Goal: Task Accomplishment & Management: Use online tool/utility

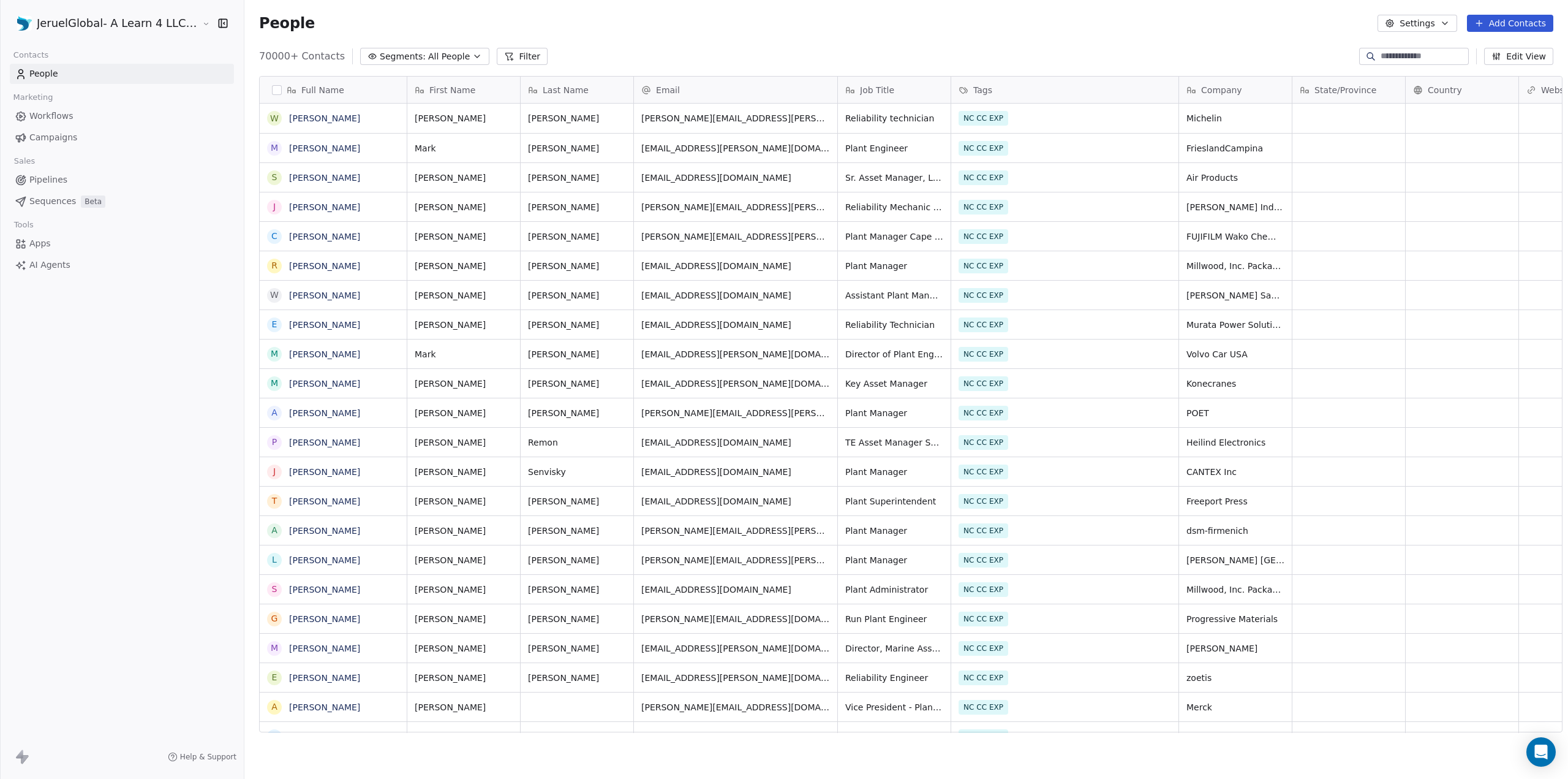
scroll to position [10, 10]
click at [61, 140] on span "Campaigns" at bounding box center [53, 137] width 48 height 13
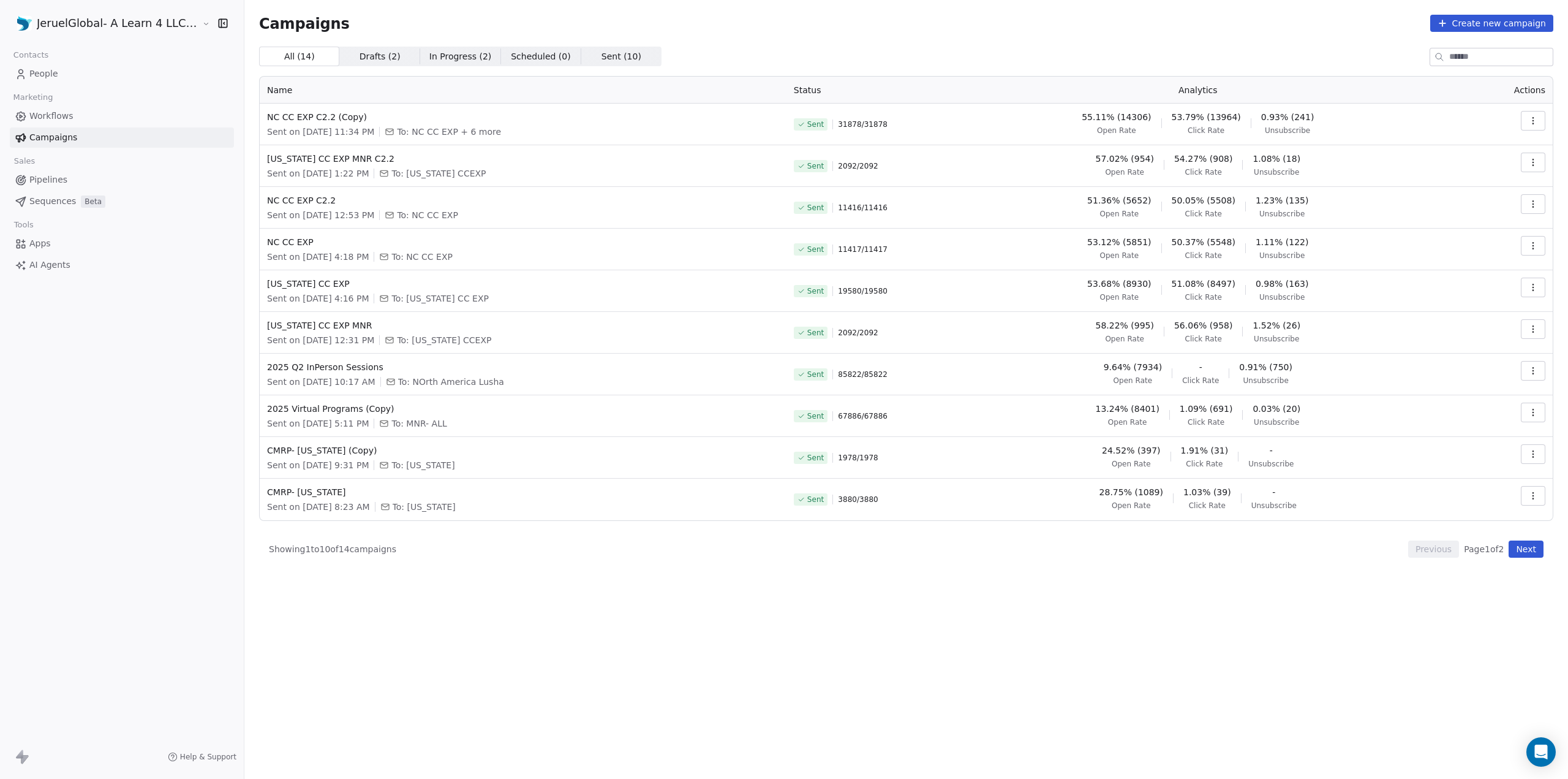
click at [1536, 125] on icon "button" at bounding box center [1533, 120] width 10 height 10
click at [1463, 221] on span "Duplicate" at bounding box center [1459, 227] width 46 height 15
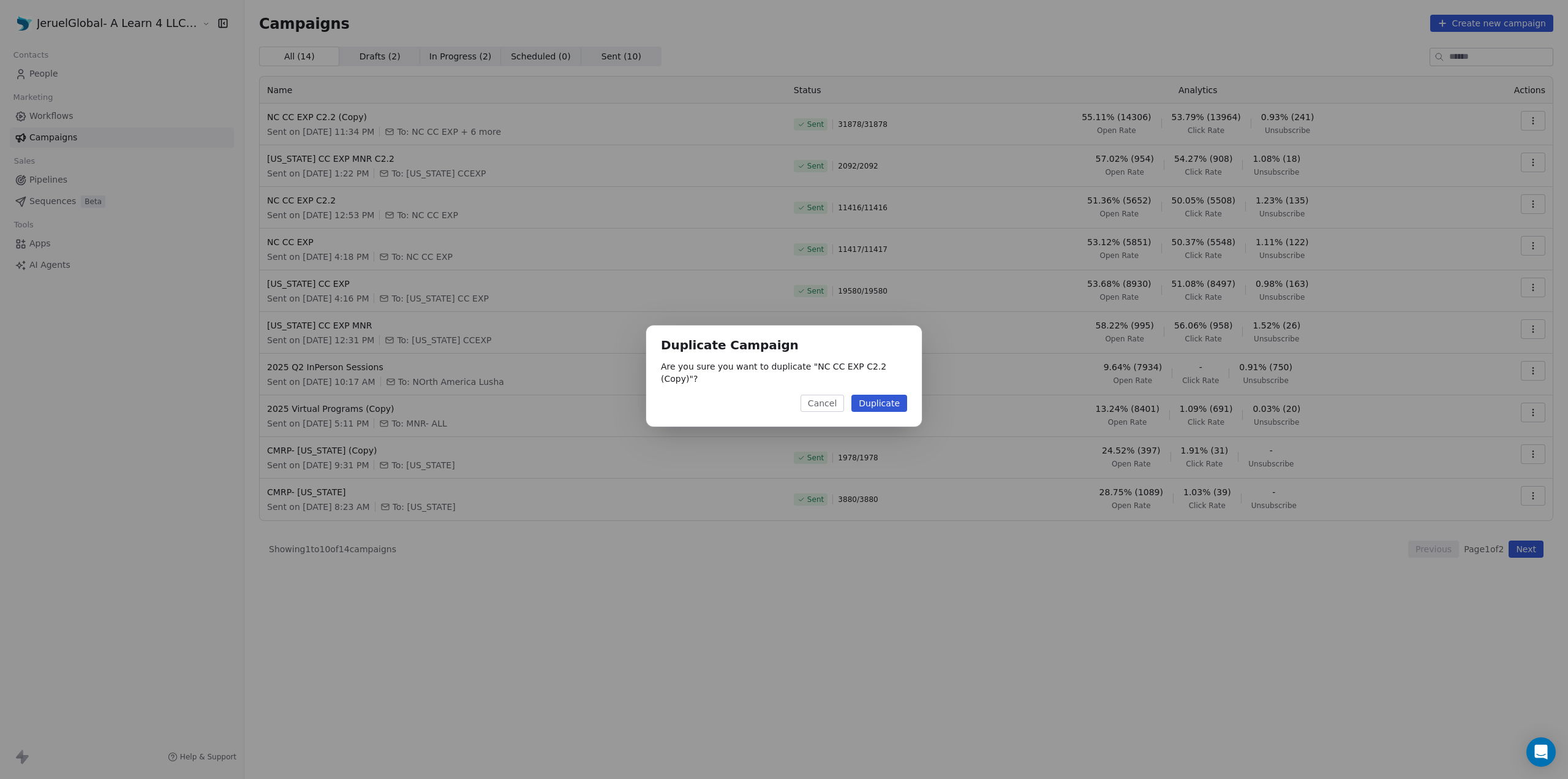
click at [876, 399] on button "Duplicate" at bounding box center [880, 403] width 56 height 17
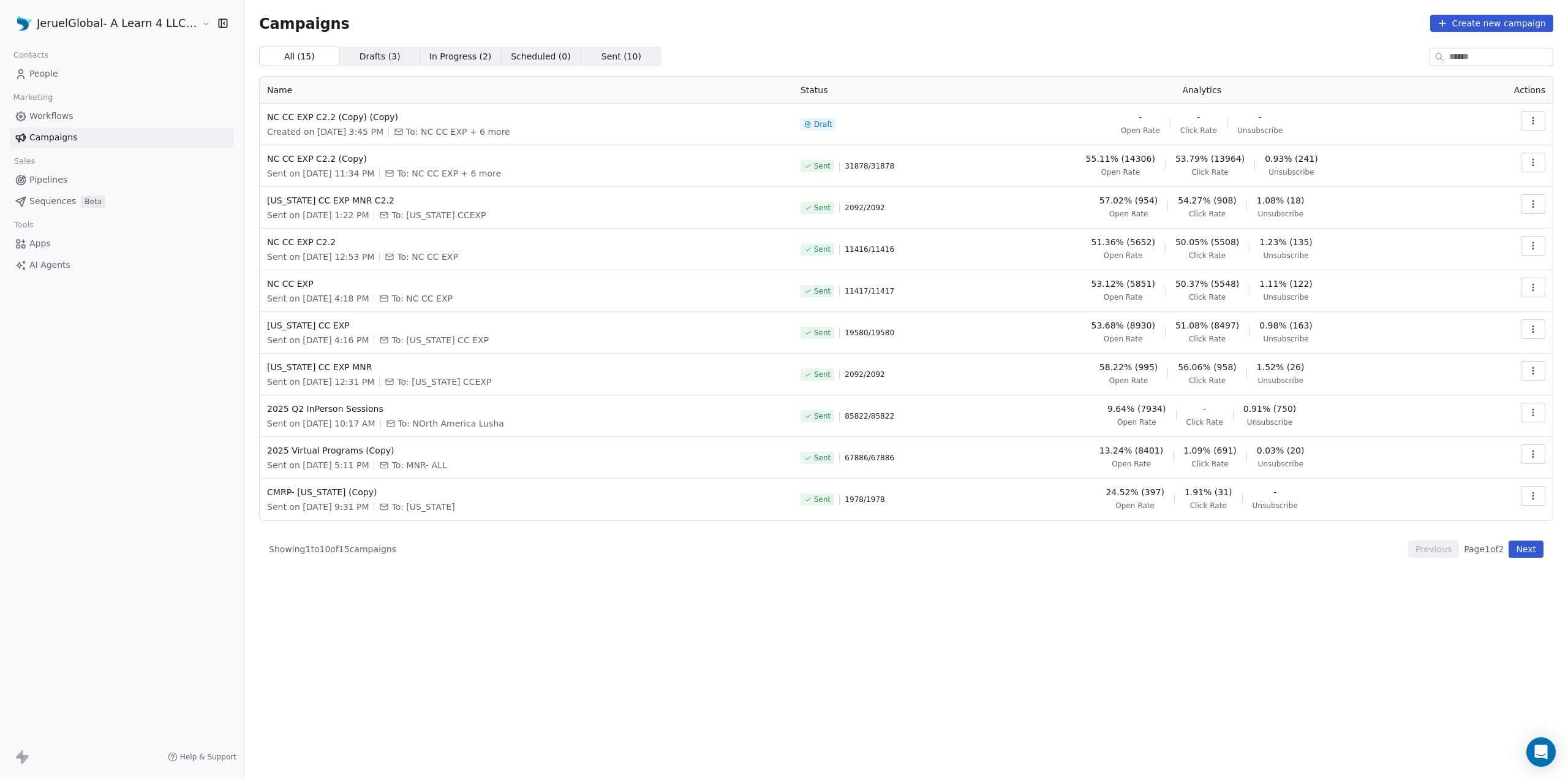
click at [1541, 122] on button "button" at bounding box center [1533, 120] width 24 height 20
click at [1452, 148] on span "Edit" at bounding box center [1446, 148] width 19 height 15
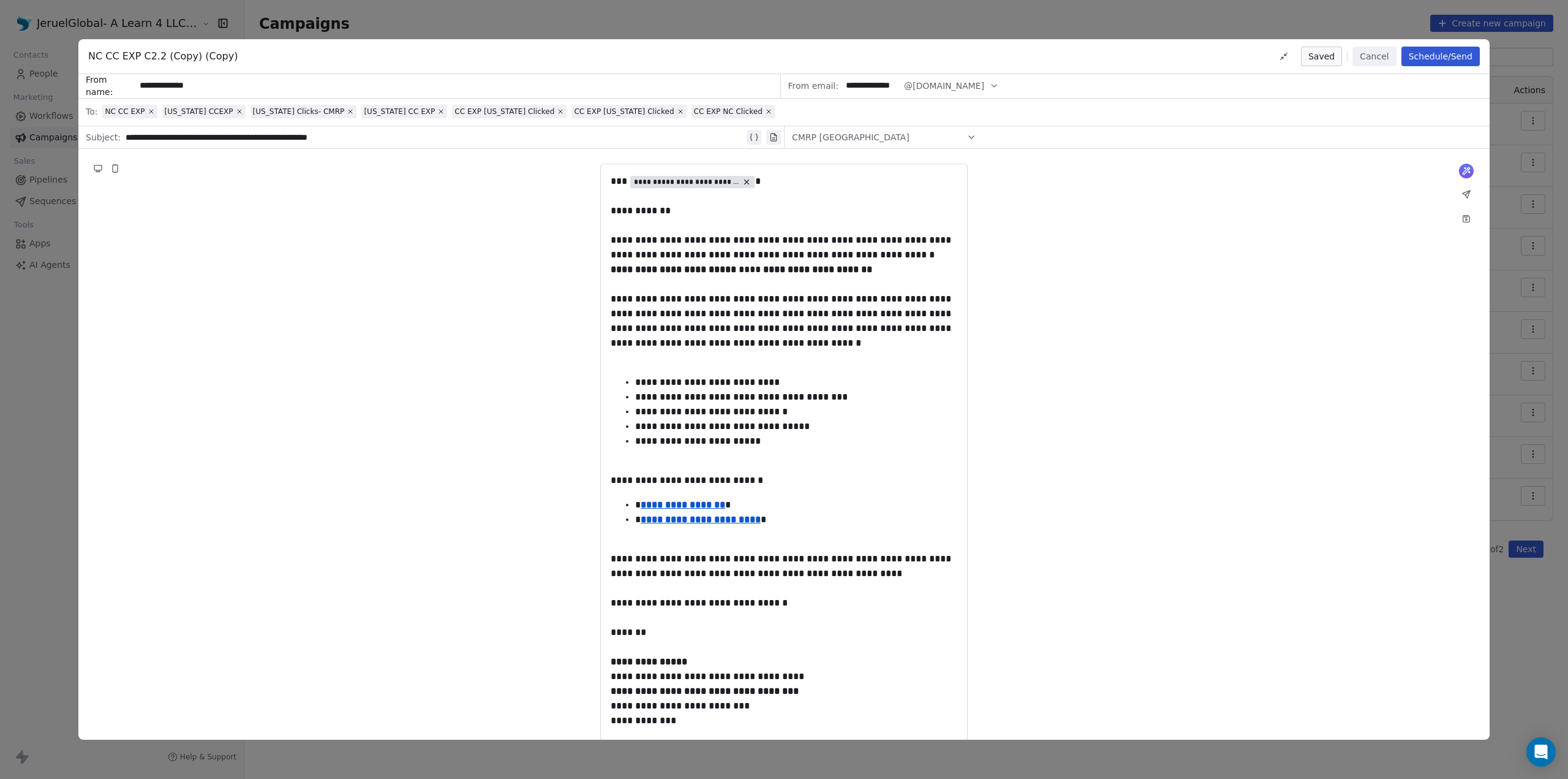
click at [166, 54] on span "NC CC EXP C2.2 (Copy) (Copy)" at bounding box center [163, 56] width 150 height 15
click at [216, 57] on span "NC CC EXP C2.2 (Copy) (Copy)" at bounding box center [163, 56] width 150 height 15
click at [216, 58] on span "NC CC EXP C2.2 (Copy) (Copy)" at bounding box center [163, 56] width 150 height 15
click at [1384, 54] on button "Cancel" at bounding box center [1374, 56] width 44 height 20
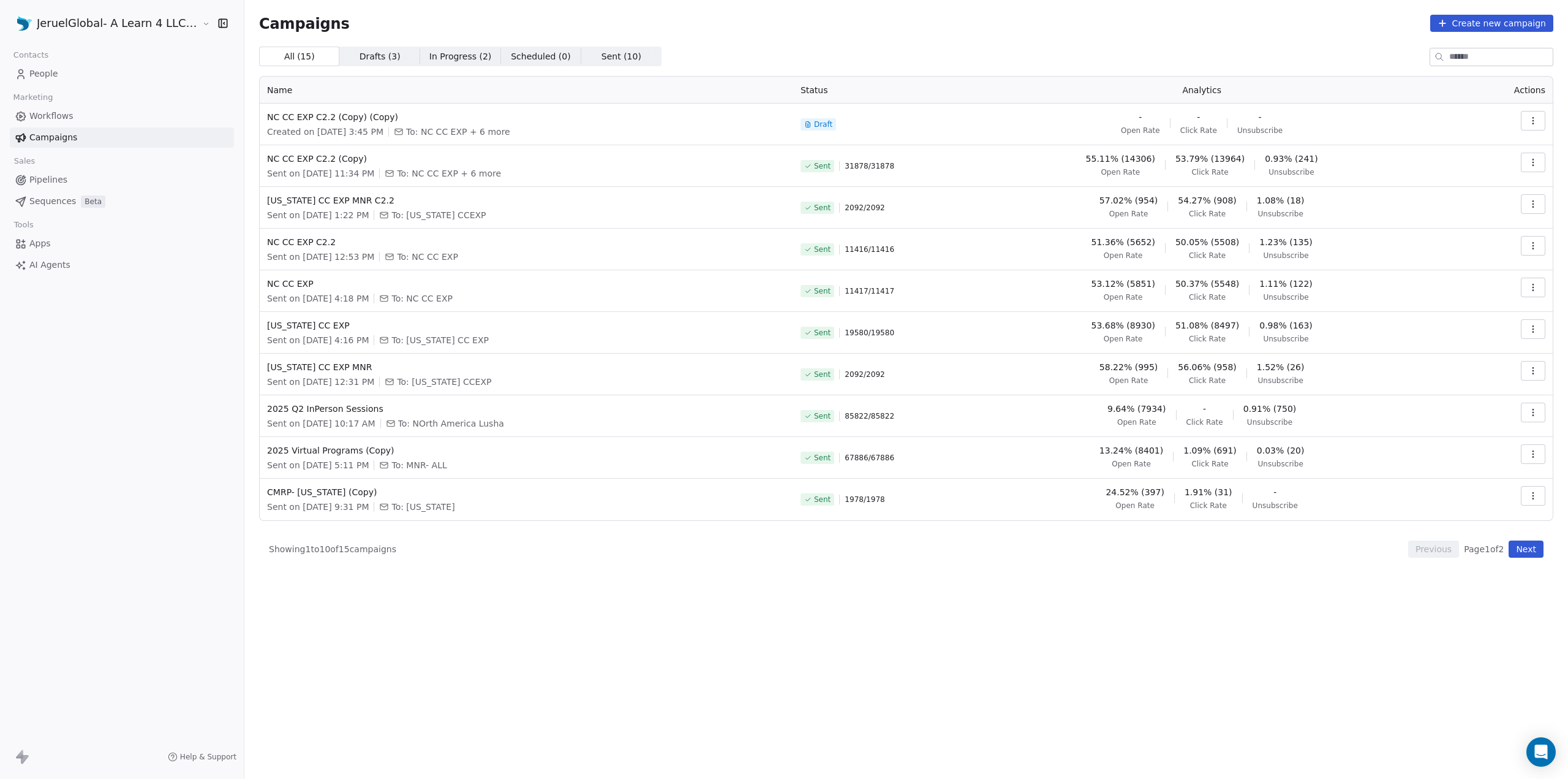
click at [1533, 120] on icon "button" at bounding box center [1533, 120] width 1 height 1
click at [1439, 163] on span "Rename" at bounding box center [1456, 168] width 40 height 15
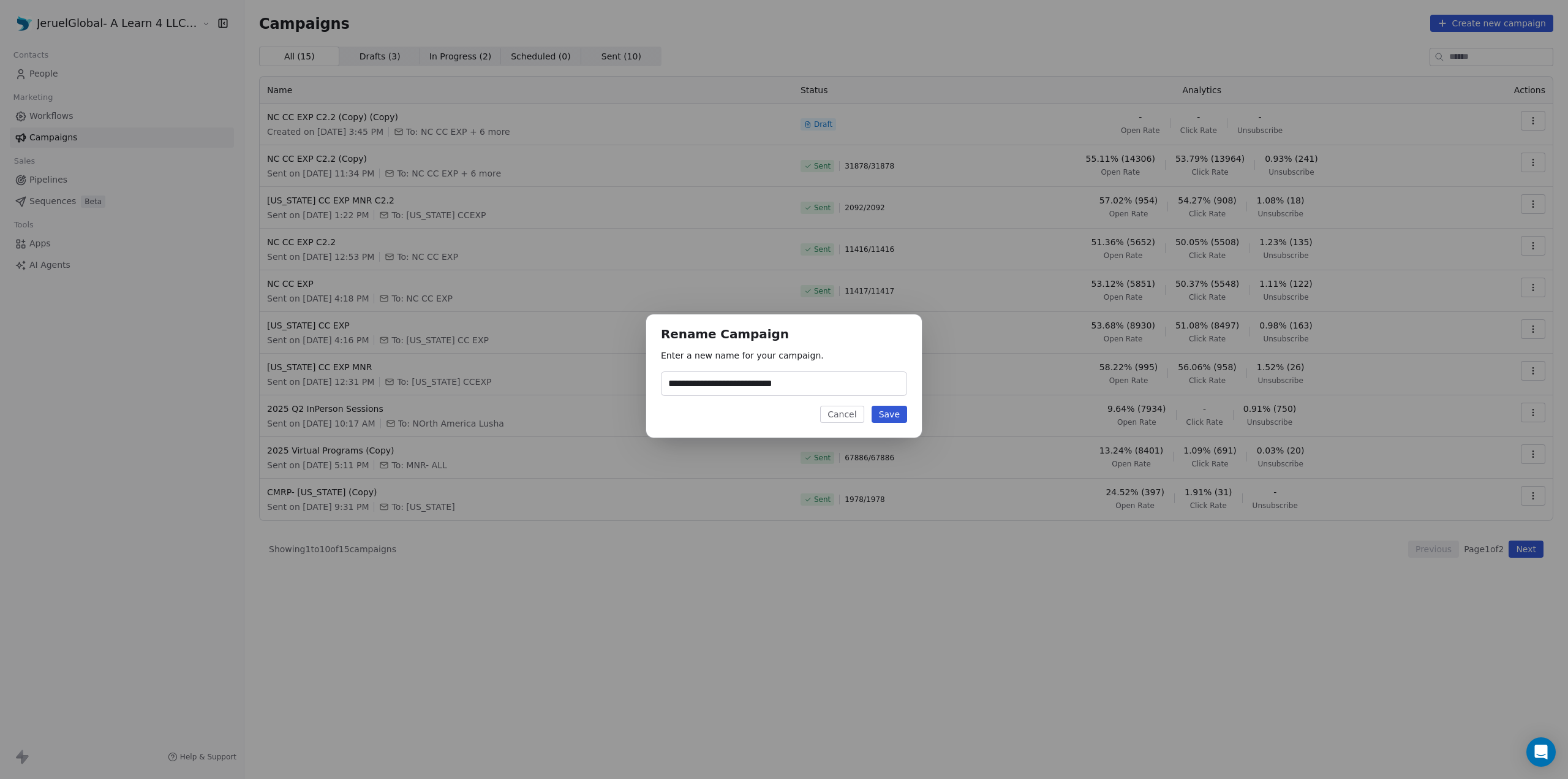
click at [743, 379] on input "**********" at bounding box center [784, 384] width 245 height 23
drag, startPoint x: 734, startPoint y: 384, endPoint x: 873, endPoint y: 383, distance: 139.0
click at [873, 383] on input "**********" at bounding box center [784, 384] width 245 height 23
type input "**********"
click at [896, 420] on button "Save" at bounding box center [890, 414] width 35 height 17
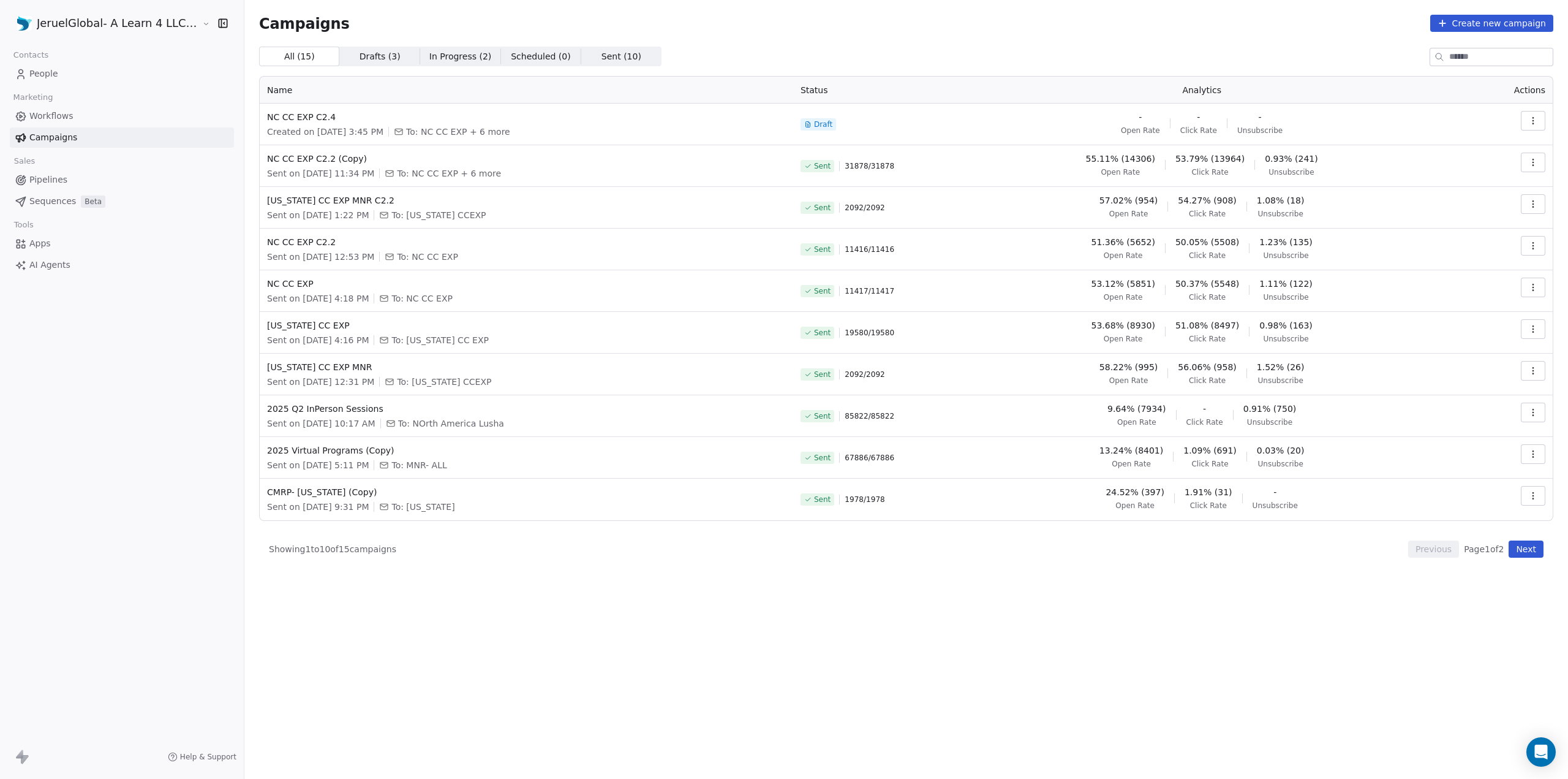
click at [1531, 116] on icon "button" at bounding box center [1533, 120] width 10 height 10
click at [1457, 143] on div "Edit" at bounding box center [1439, 148] width 46 height 20
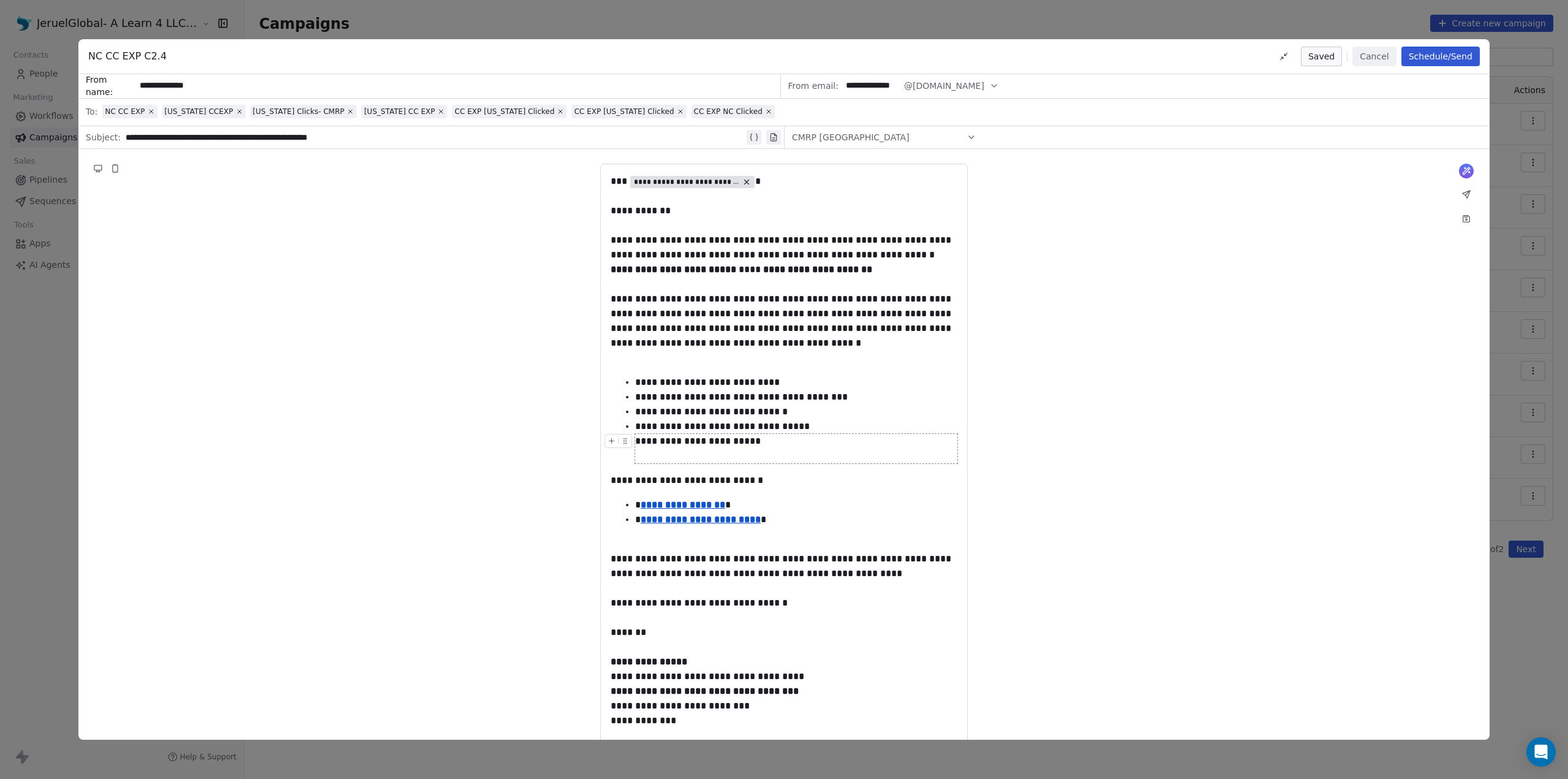
click at [1467, 194] on icon at bounding box center [1467, 194] width 7 height 7
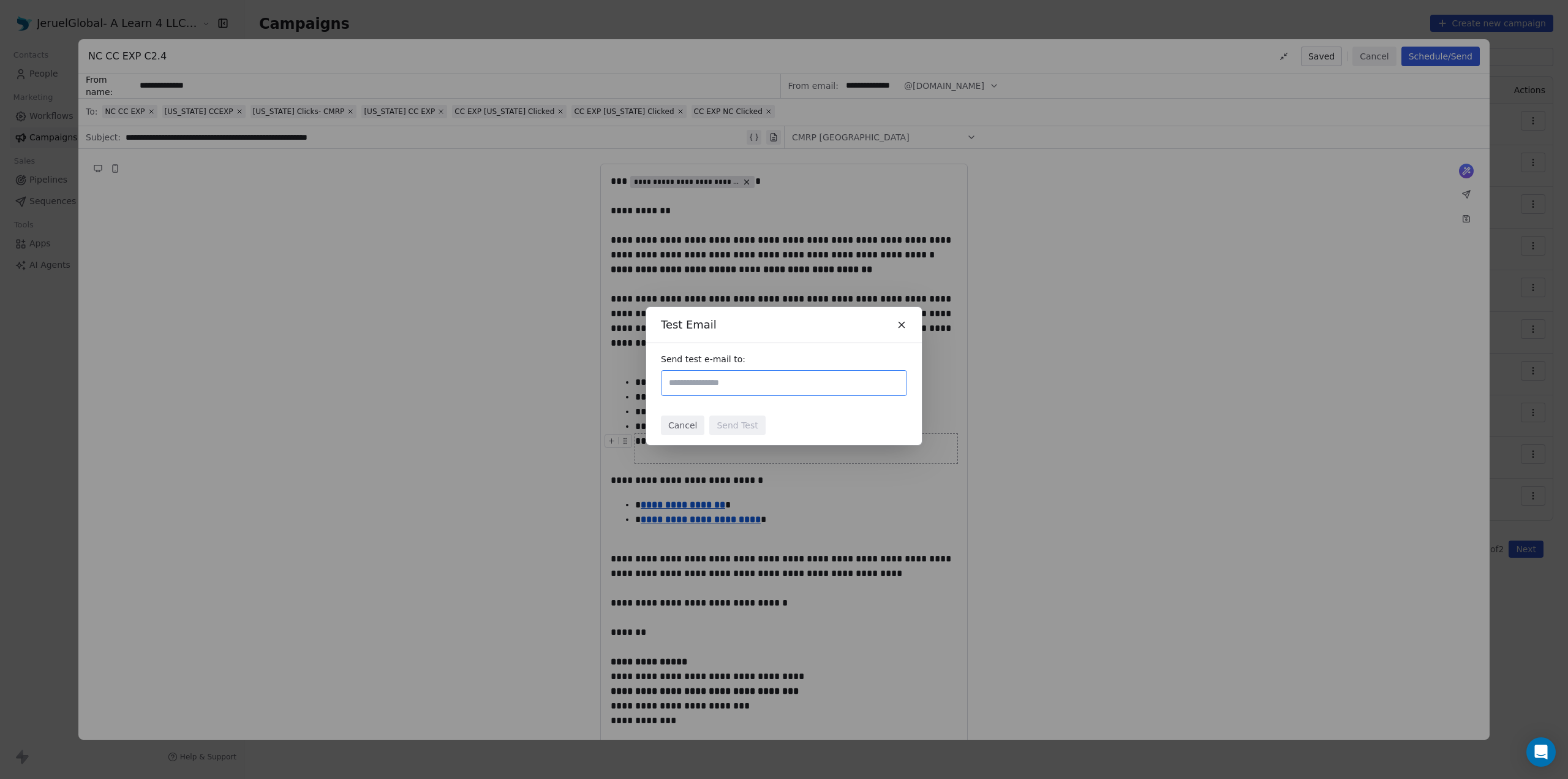
click at [908, 324] on div "Test Email" at bounding box center [784, 325] width 276 height 35
click at [899, 320] on icon at bounding box center [902, 325] width 11 height 11
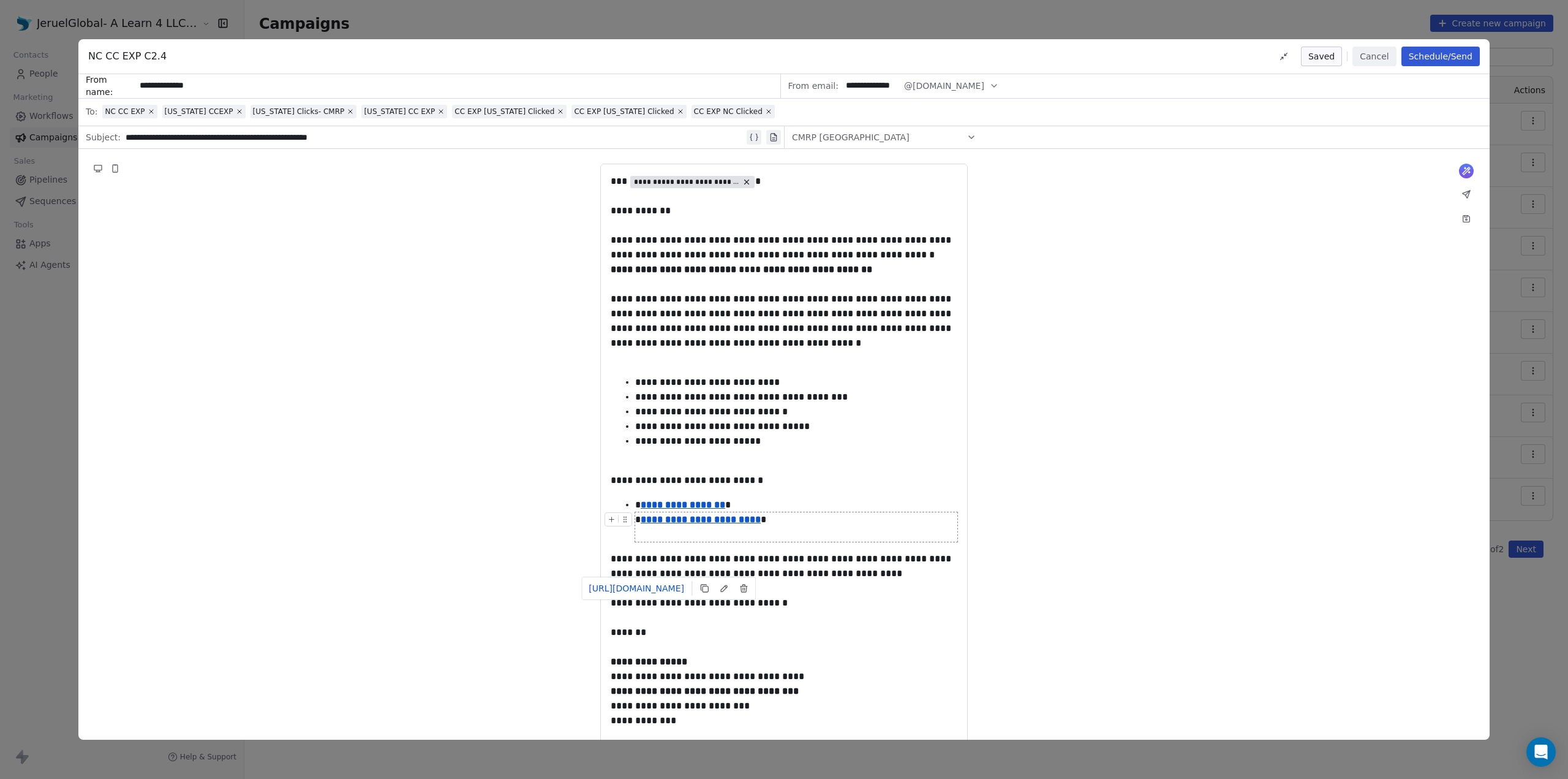
click at [676, 524] on u "**********" at bounding box center [701, 519] width 120 height 10
click at [725, 542] on div "**********" at bounding box center [797, 527] width 322 height 29
click at [732, 524] on u "**********" at bounding box center [701, 519] width 120 height 10
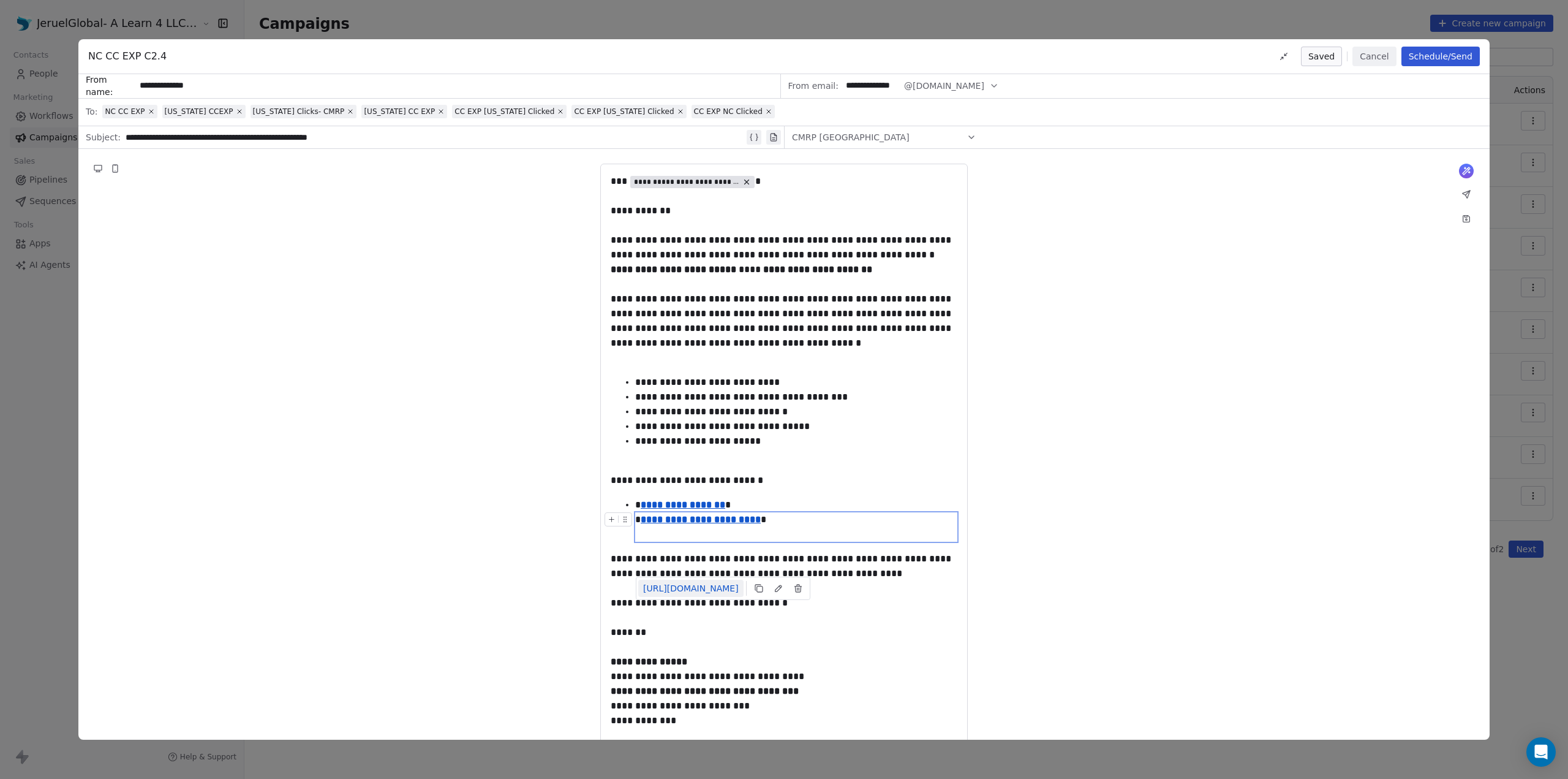
click at [721, 590] on link "[URL][DOMAIN_NAME]" at bounding box center [690, 588] width 105 height 17
click at [1051, 432] on div "**********" at bounding box center [784, 508] width 1412 height 719
click at [353, 292] on div "**********" at bounding box center [784, 508] width 1412 height 719
click at [924, 86] on span "@[DOMAIN_NAME]" at bounding box center [944, 86] width 80 height 13
click at [954, 131] on span "@[DOMAIN_NAME]" at bounding box center [952, 135] width 80 height 12
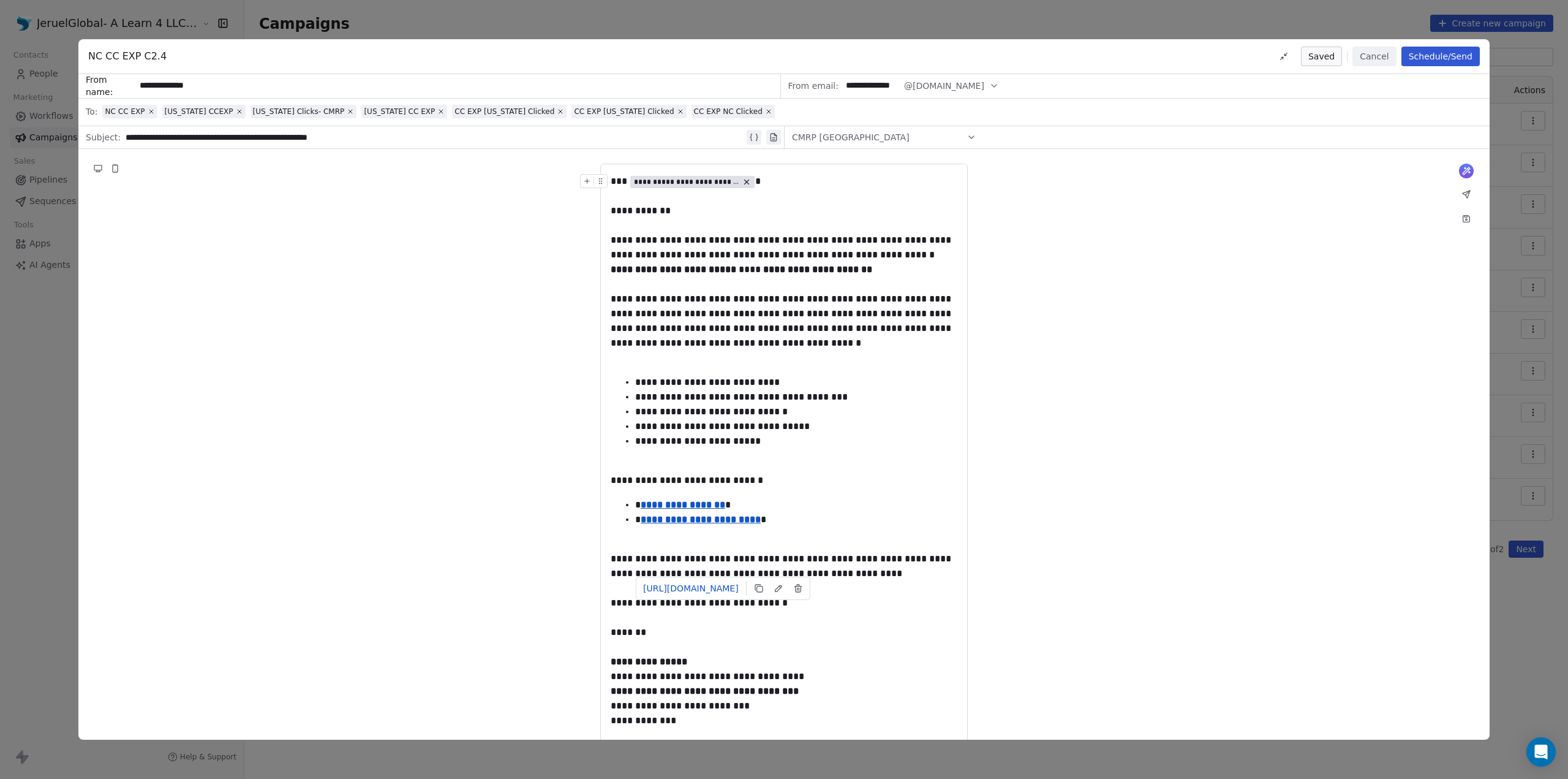
click at [1106, 259] on div "**********" at bounding box center [784, 508] width 1412 height 719
click at [1254, 16] on div "**********" at bounding box center [784, 389] width 1568 height 779
click at [1464, 50] on button "Schedule/Send" at bounding box center [1441, 56] width 78 height 20
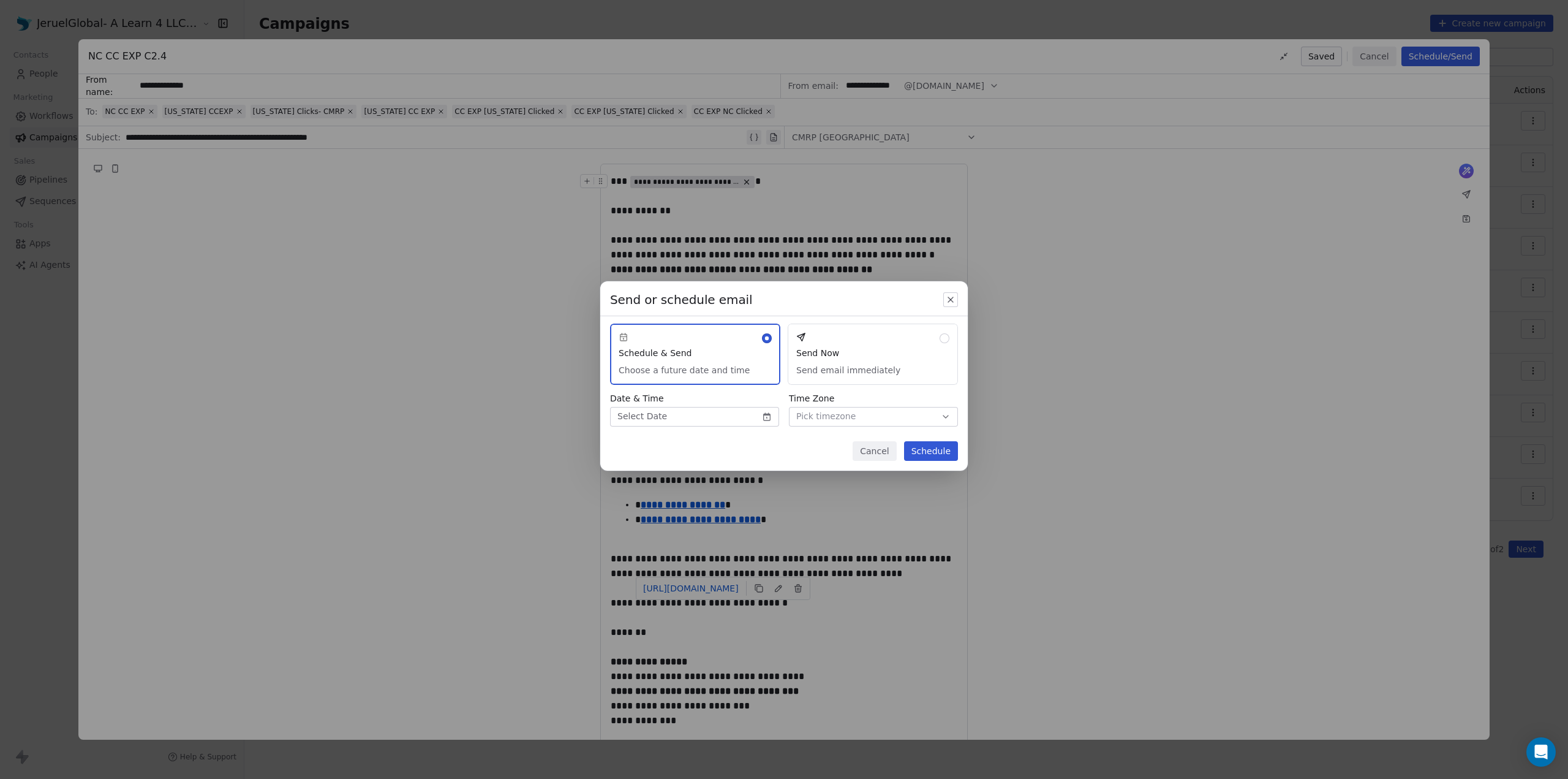
click at [733, 416] on body "JeruelGlobal- A Learn 4 LLC Company Contacts People Marketing Workflows Campaig…" at bounding box center [784, 389] width 1568 height 779
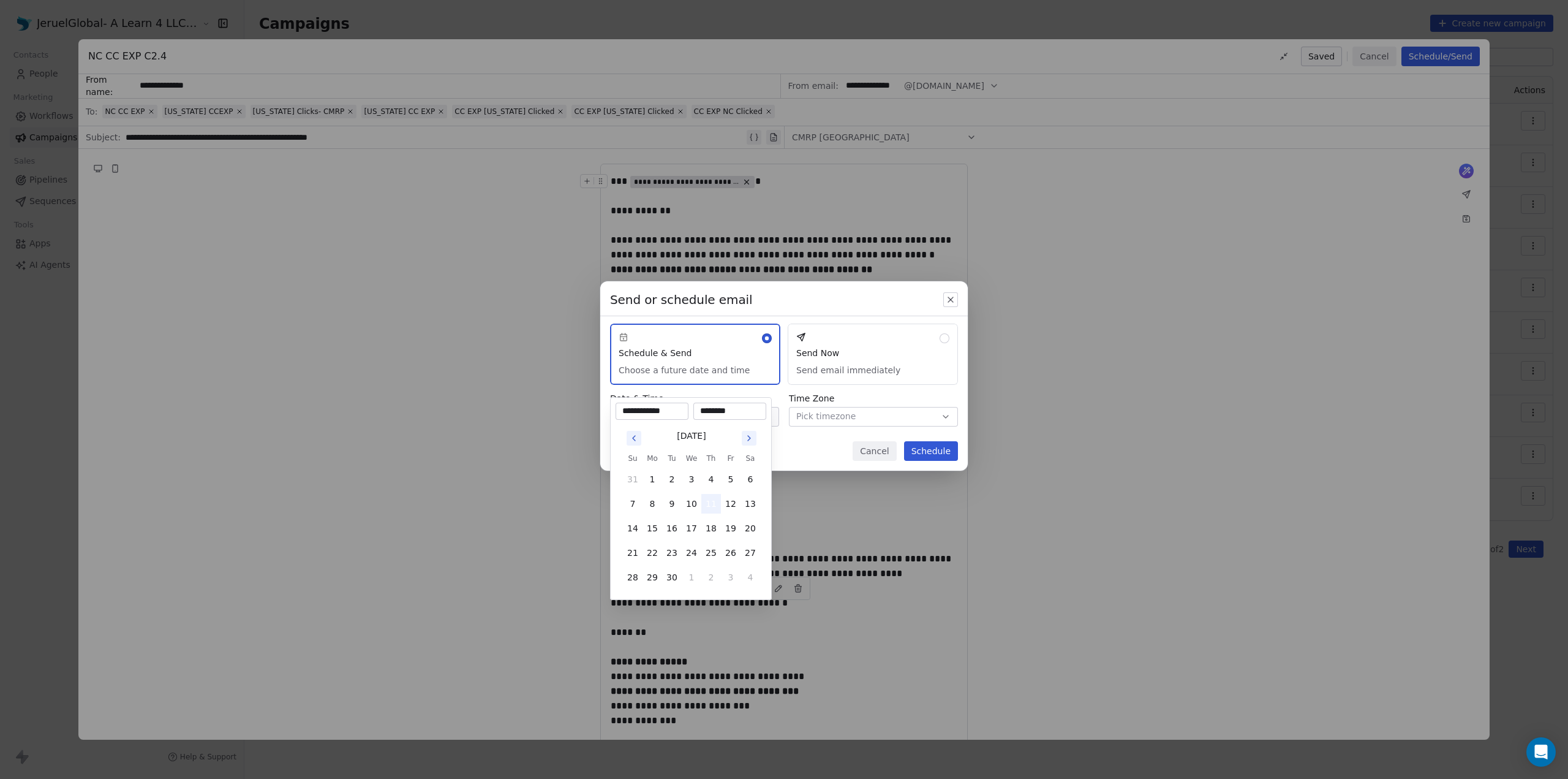
click at [716, 499] on button "11" at bounding box center [711, 503] width 20 height 20
click at [814, 467] on div "Send or schedule email Schedule & Send Choose a future date and time Send Now S…" at bounding box center [784, 390] width 1568 height 256
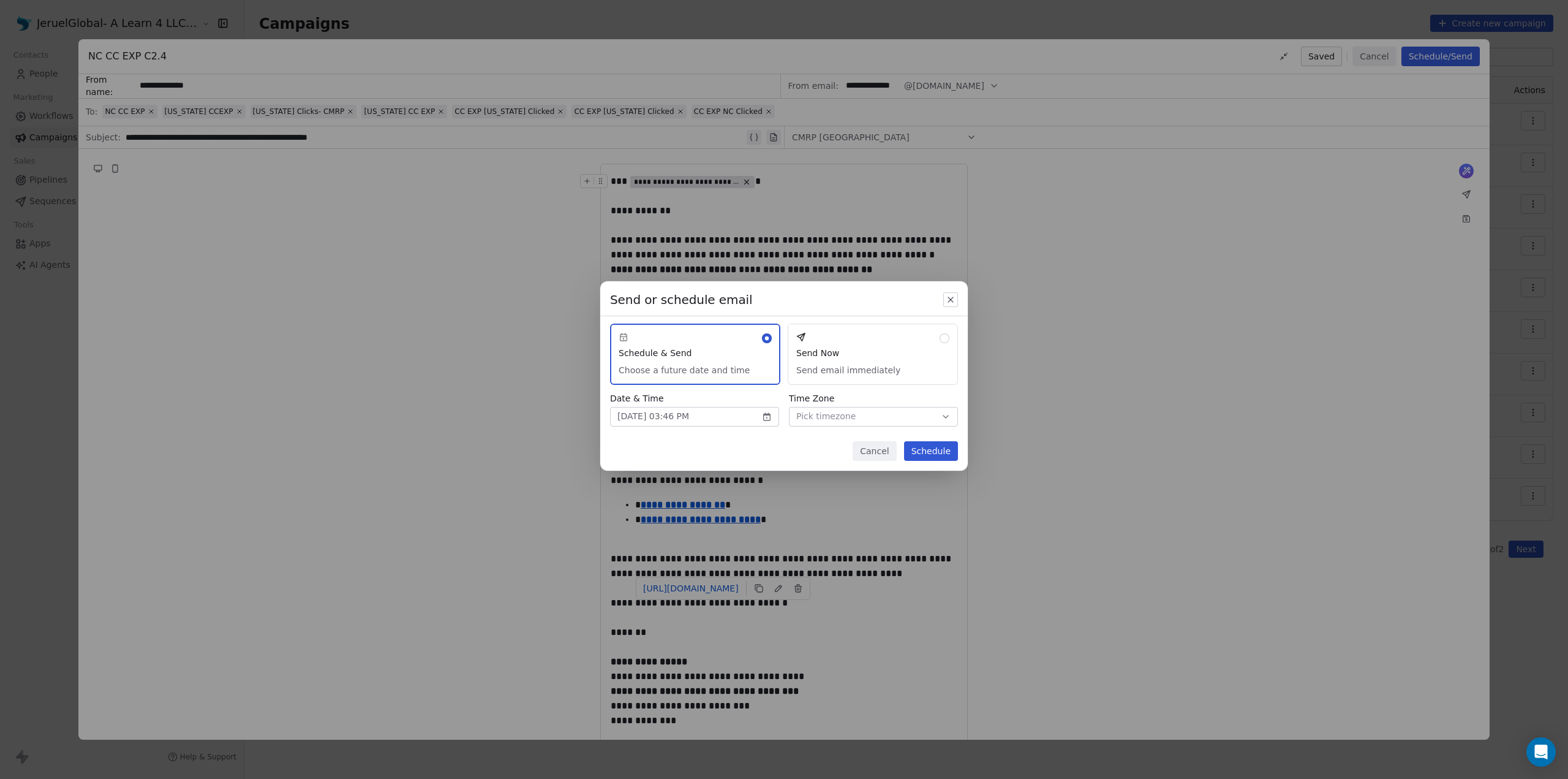
click at [705, 416] on body "JeruelGlobal- A Learn 4 LLC Company Contacts People Marketing Workflows Campaig…" at bounding box center [784, 389] width 1568 height 779
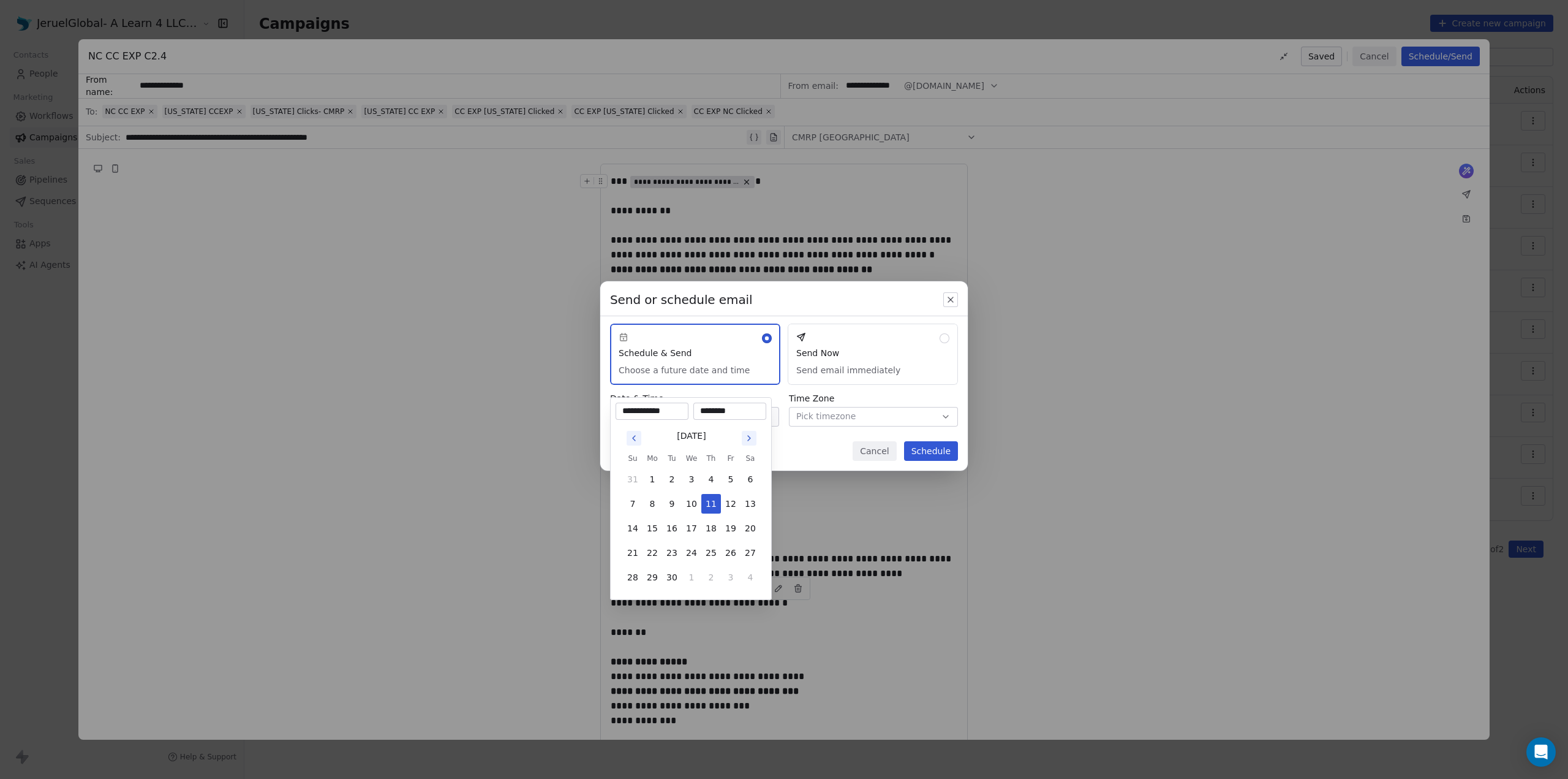
click at [732, 411] on input "********" at bounding box center [730, 411] width 68 height 12
drag, startPoint x: 705, startPoint y: 411, endPoint x: 750, endPoint y: 410, distance: 45.0
click at [750, 410] on input "********" at bounding box center [730, 411] width 68 height 12
type input "********"
click at [799, 454] on div "Send or schedule email Schedule & Send Choose a future date and time Send Now S…" at bounding box center [784, 390] width 1568 height 256
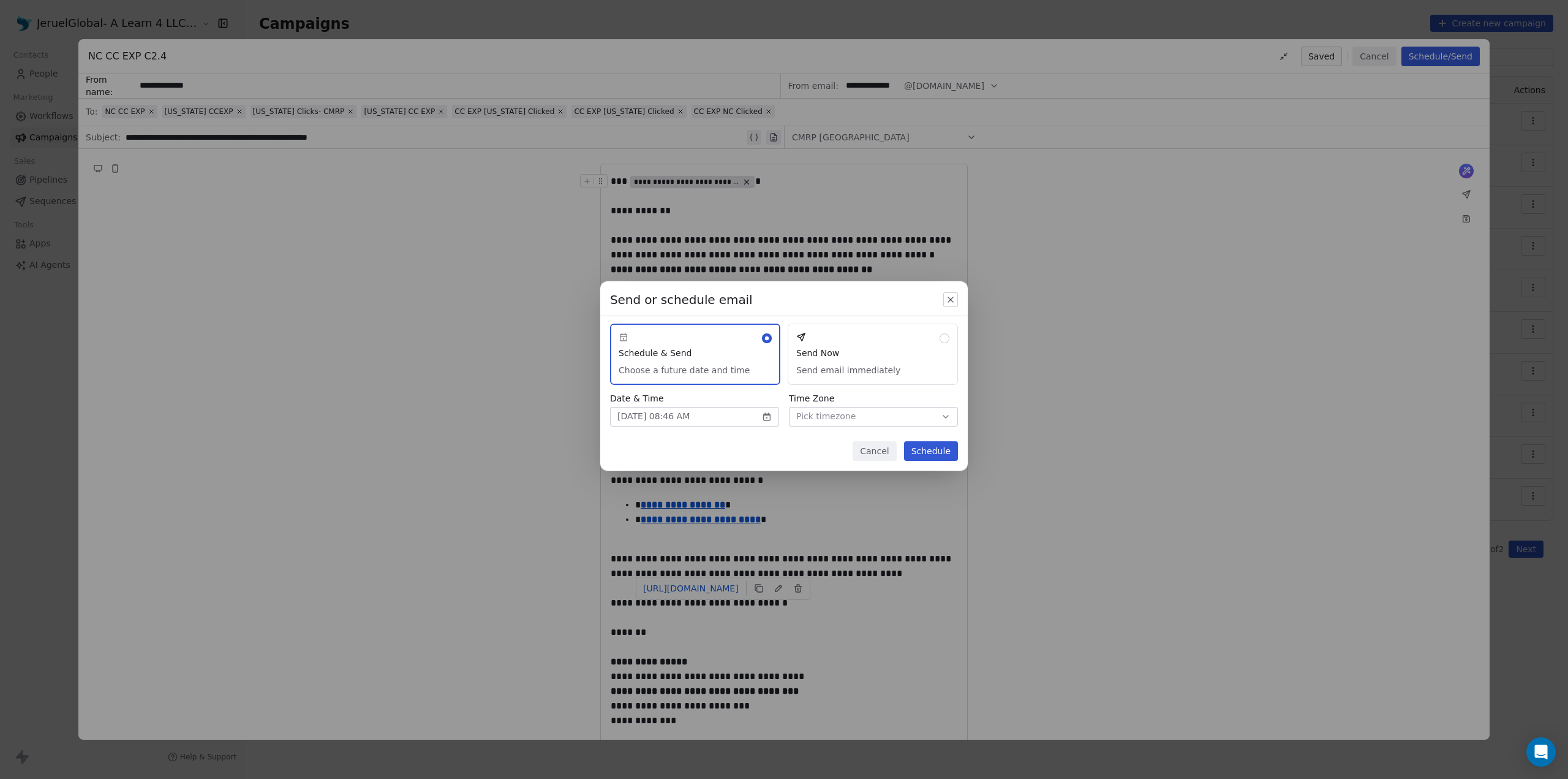
click at [840, 414] on span "Pick timezone" at bounding box center [826, 416] width 59 height 13
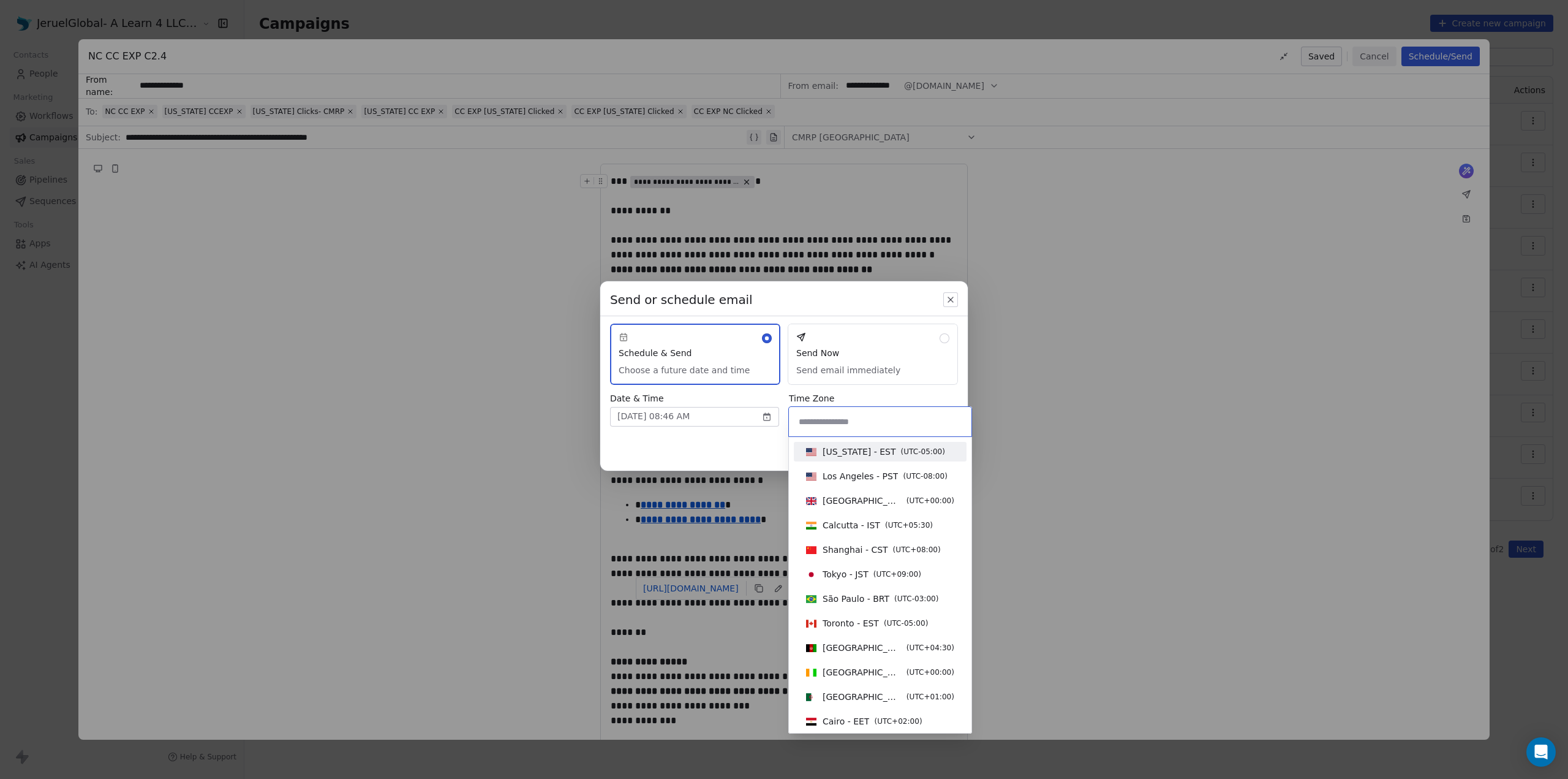
click at [853, 452] on span "[US_STATE] - EST" at bounding box center [859, 452] width 73 height 12
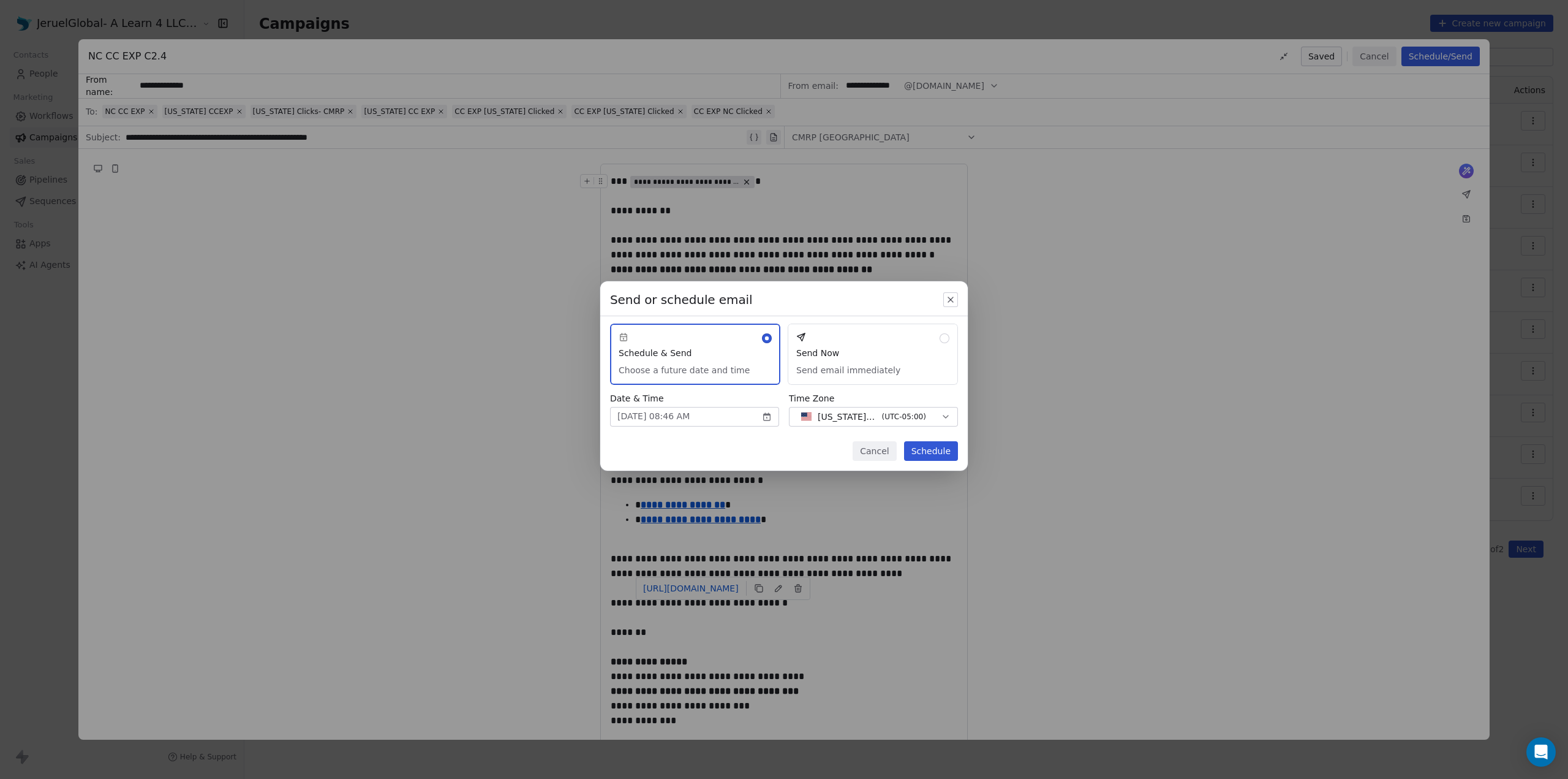
click at [762, 455] on div "Cancel Schedule" at bounding box center [784, 455] width 367 height 29
click at [931, 452] on button "Schedule" at bounding box center [931, 450] width 54 height 20
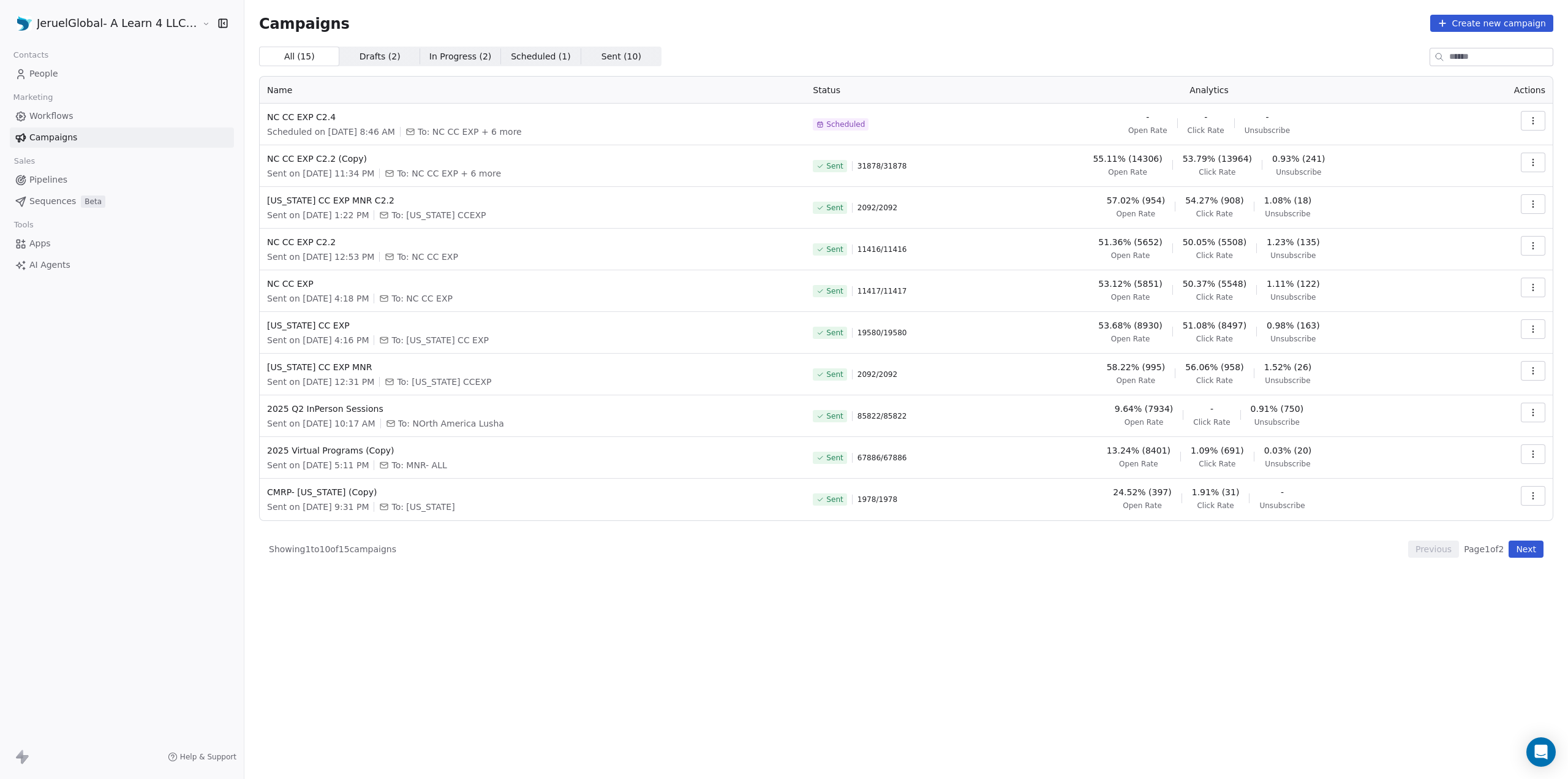
click at [49, 71] on span "People" at bounding box center [44, 73] width 29 height 13
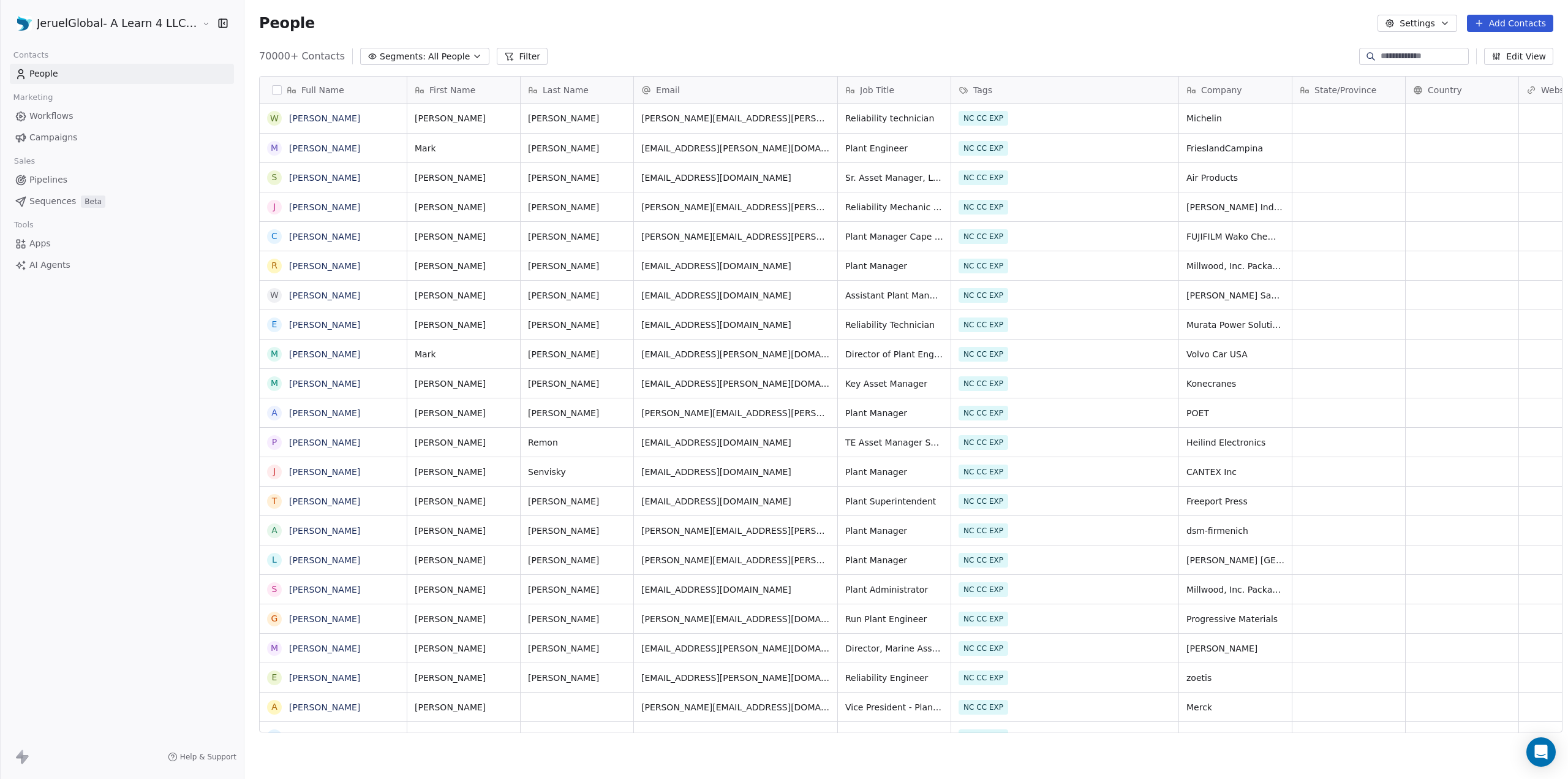
scroll to position [676, 1324]
click at [43, 197] on span "Sequences" at bounding box center [52, 201] width 46 height 13
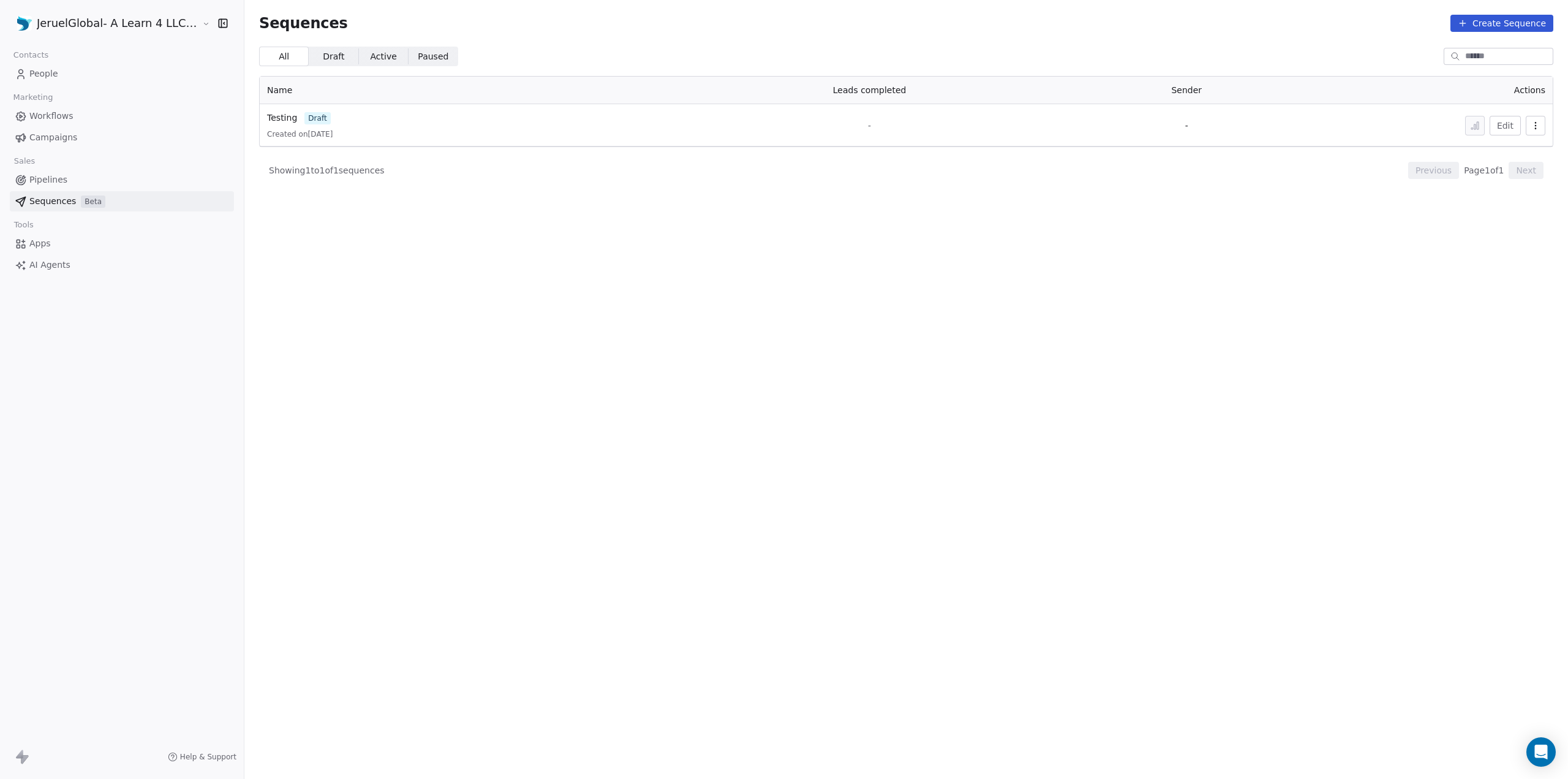
click at [33, 120] on span "Workflows" at bounding box center [51, 116] width 44 height 13
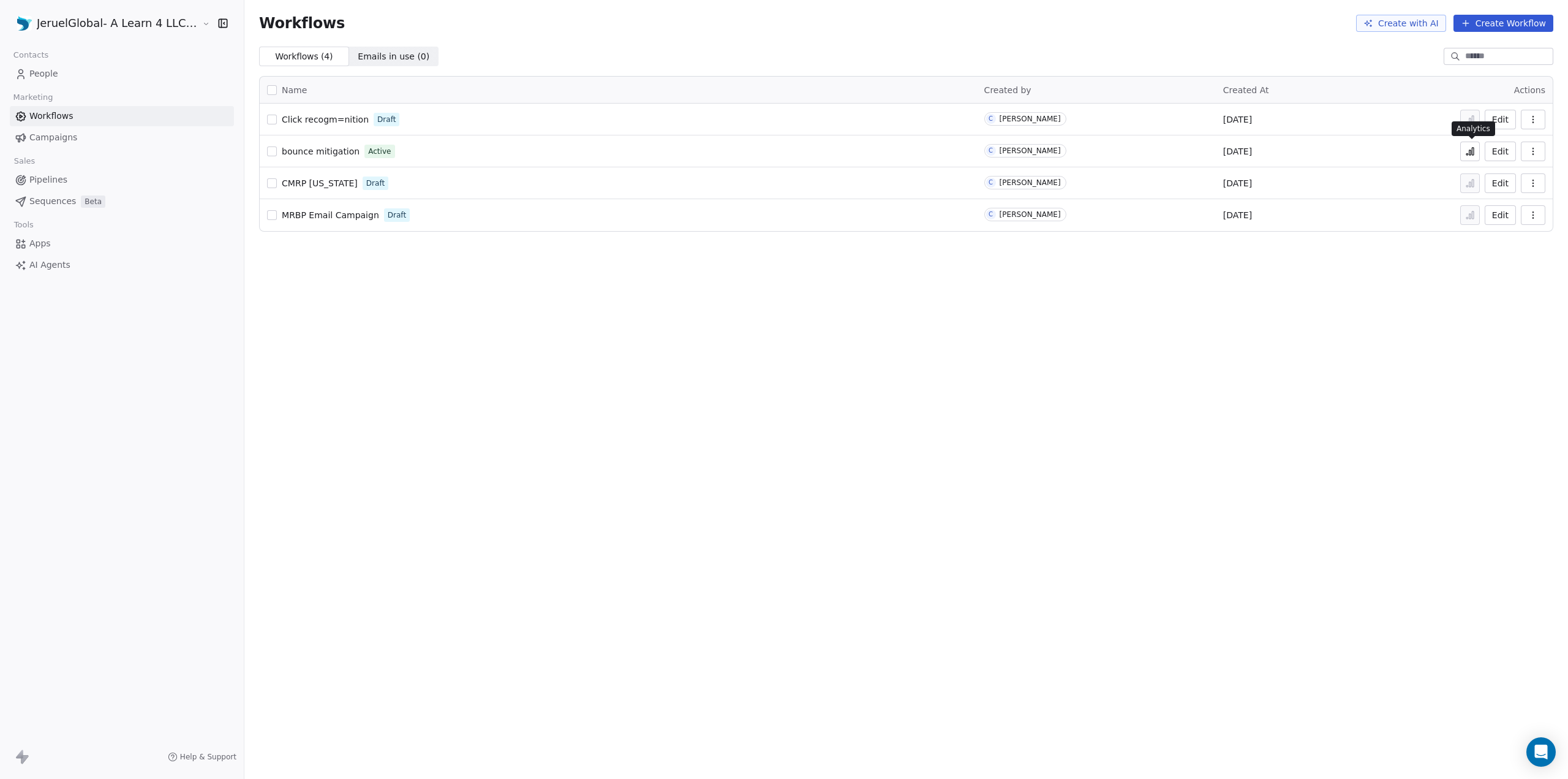
click at [1467, 152] on icon at bounding box center [1470, 151] width 10 height 10
click at [1468, 151] on icon at bounding box center [1470, 151] width 10 height 10
click at [336, 147] on span "bounce mitigation" at bounding box center [320, 151] width 78 height 10
click at [37, 71] on span "People" at bounding box center [44, 73] width 29 height 13
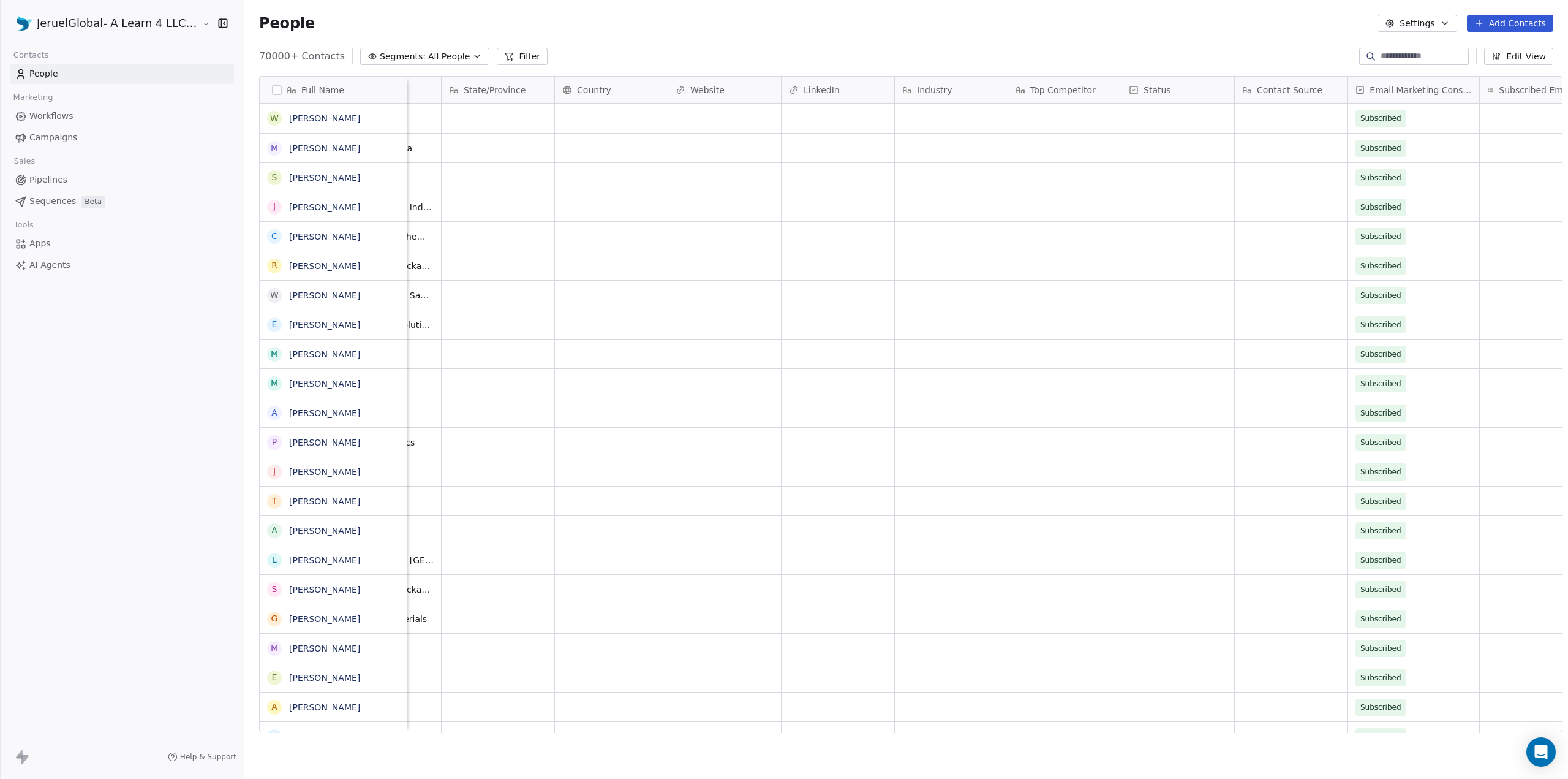
scroll to position [0, 920]
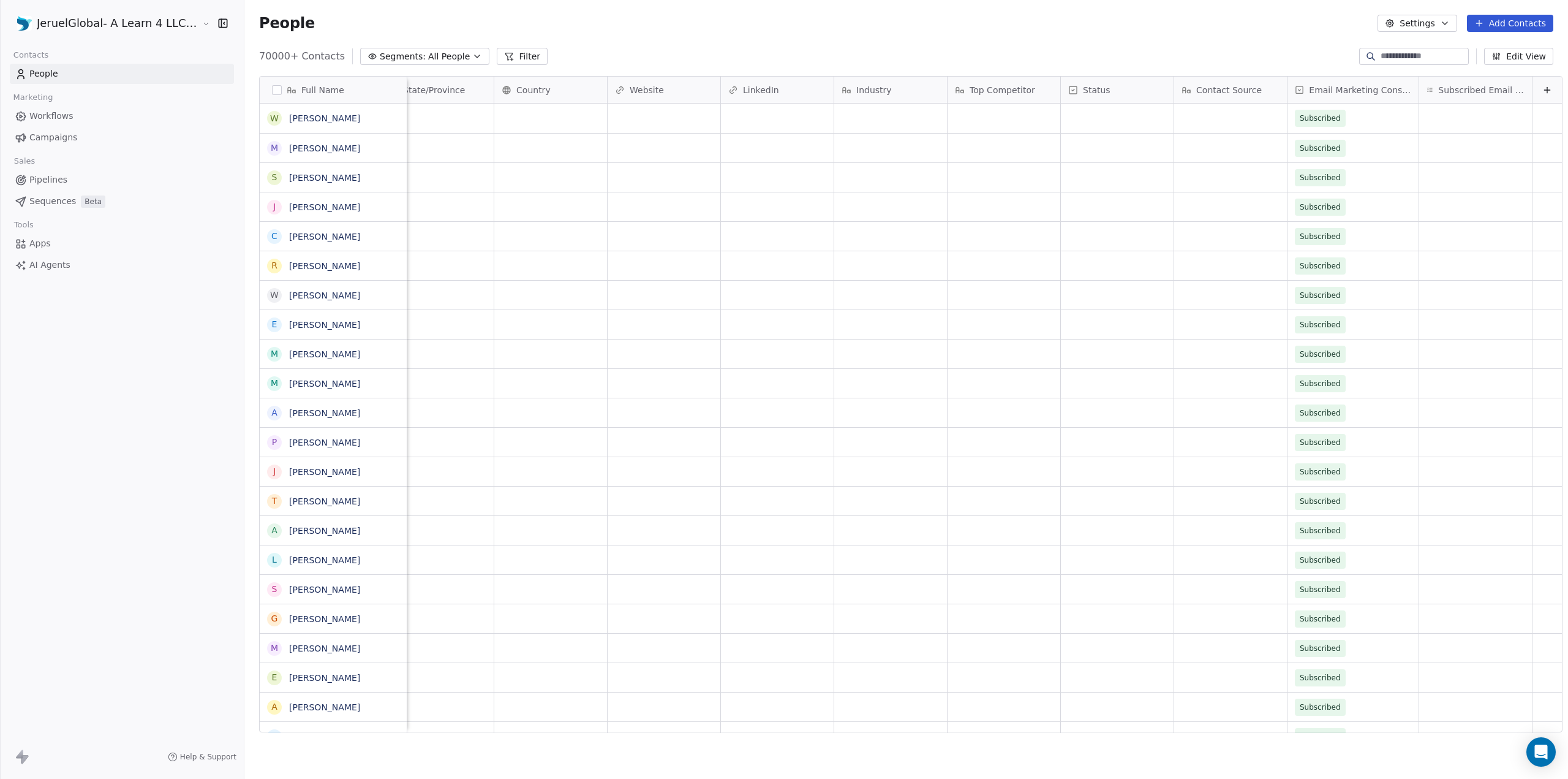
click at [1346, 99] on div "Email Marketing Consent" at bounding box center [1353, 90] width 131 height 27
click at [748, 39] on html "JeruelGlobal- A Learn 4 LLC Company Contacts People Marketing Workflows Campaig…" at bounding box center [784, 389] width 1568 height 779
click at [504, 53] on button "Filter" at bounding box center [522, 56] width 51 height 17
click at [41, 48] on span "Add Filter" at bounding box center [49, 51] width 40 height 13
click at [76, 82] on span "Contact properties" at bounding box center [60, 80] width 80 height 13
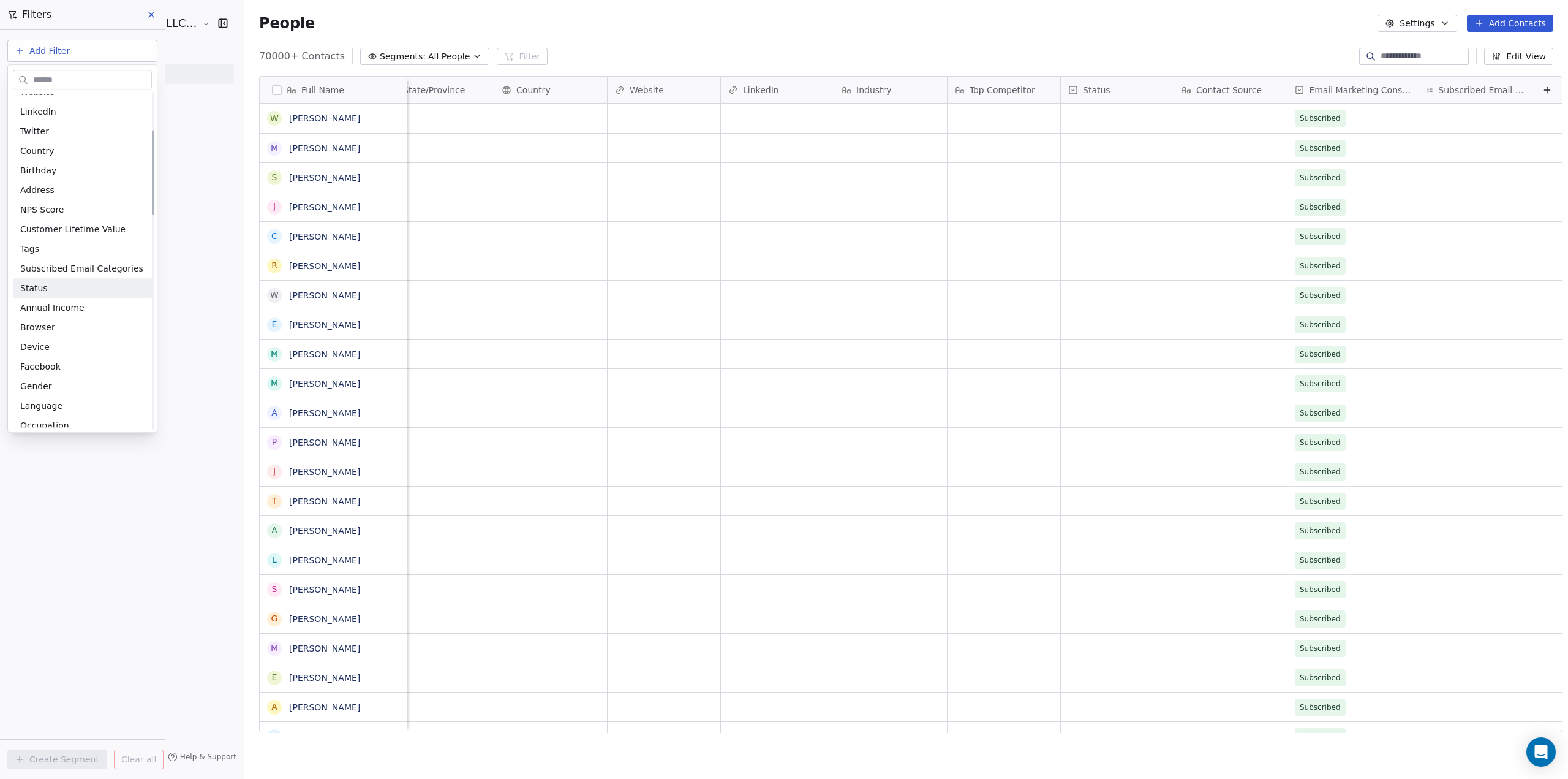
scroll to position [245, 0]
click at [116, 397] on span "Email Marketing Consent" at bounding box center [74, 399] width 107 height 12
click at [41, 131] on div "Is" at bounding box center [82, 130] width 129 height 20
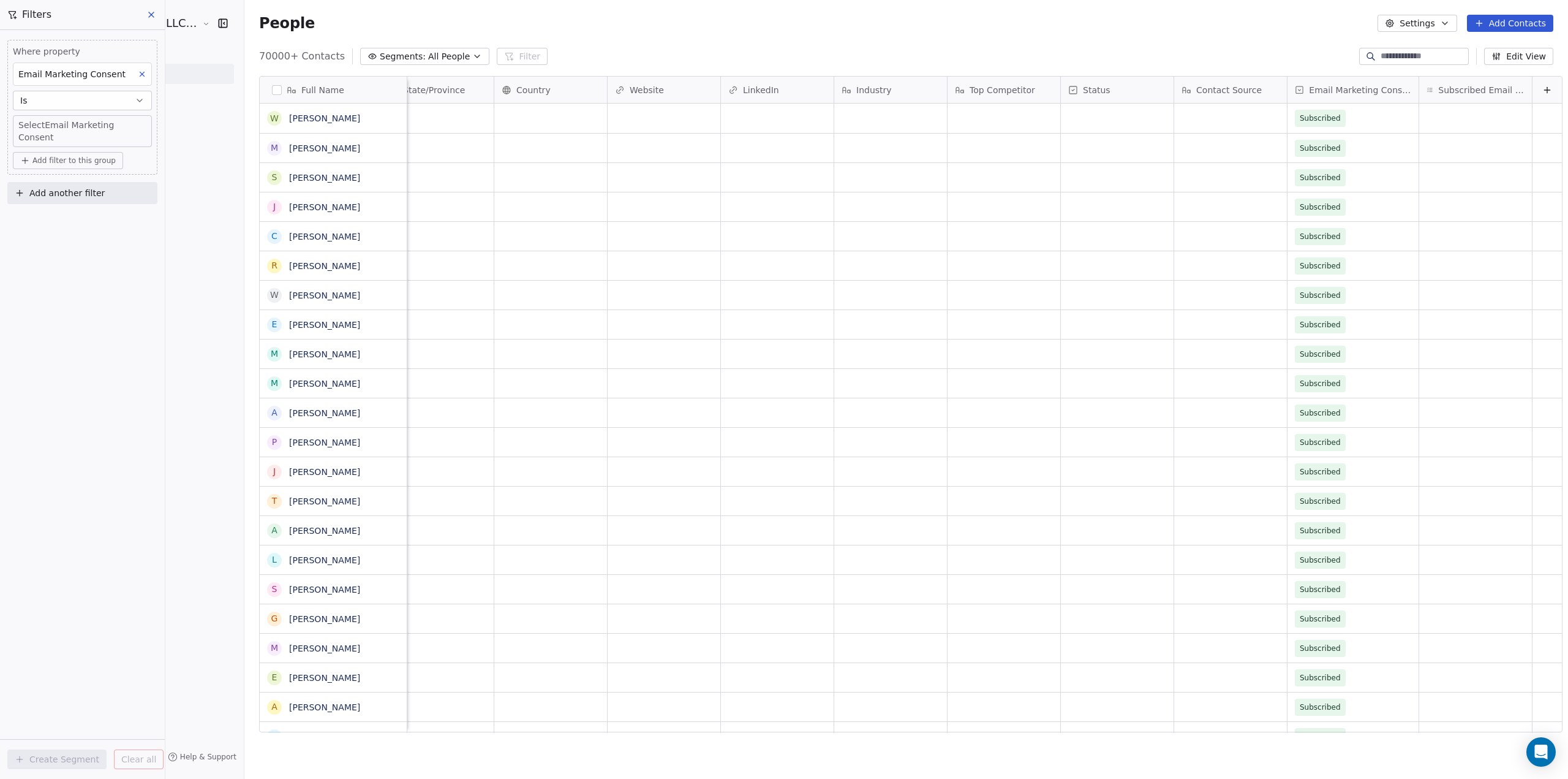
click at [69, 124] on body "JeruelGlobal- A Learn 4 LLC Company Contacts People Marketing Workflows Campaig…" at bounding box center [784, 389] width 1568 height 779
click at [73, 191] on div "Unsubscribed" at bounding box center [59, 190] width 50 height 11
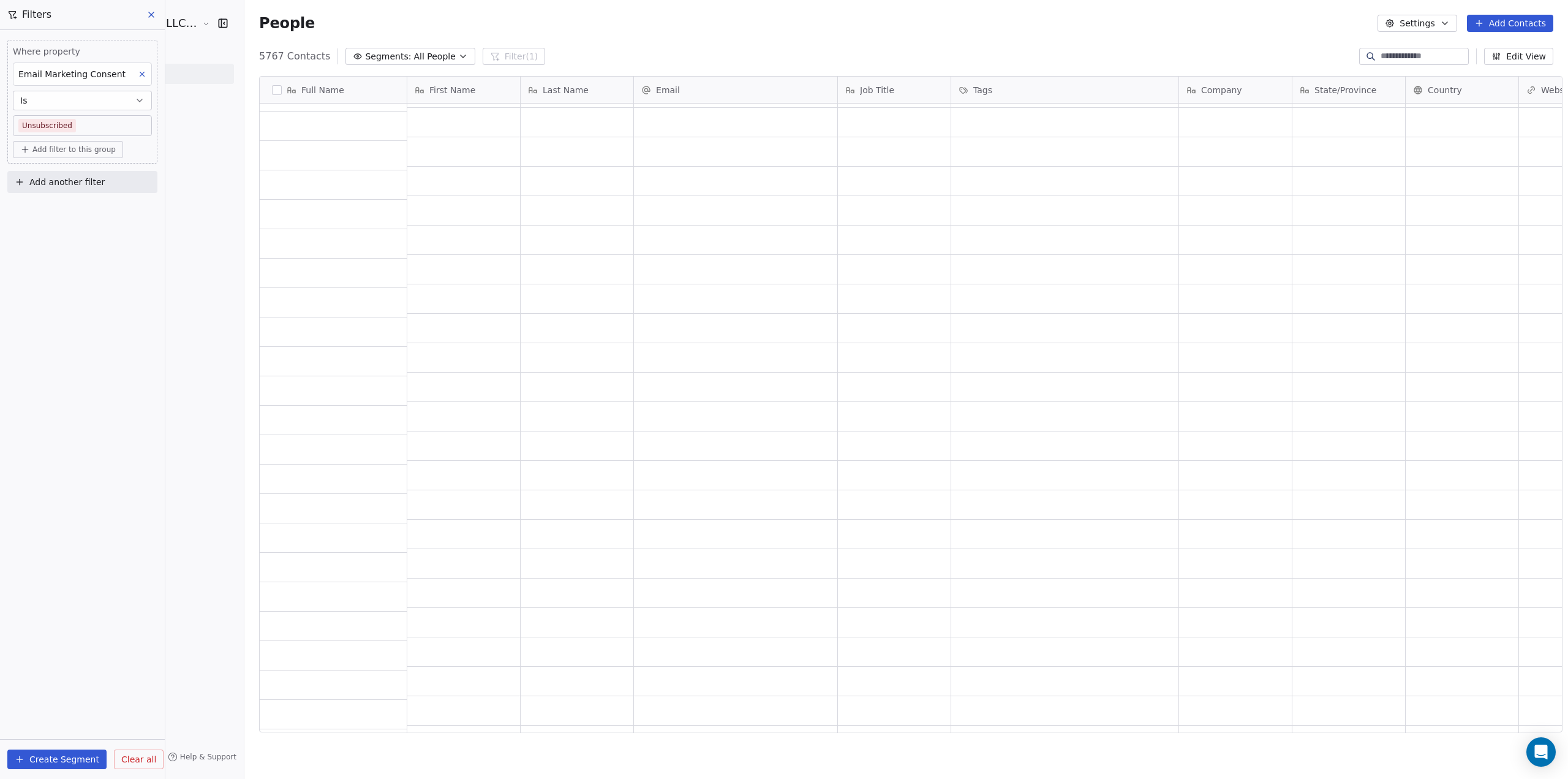
scroll to position [10784, 0]
